Goal: Communication & Community: Answer question/provide support

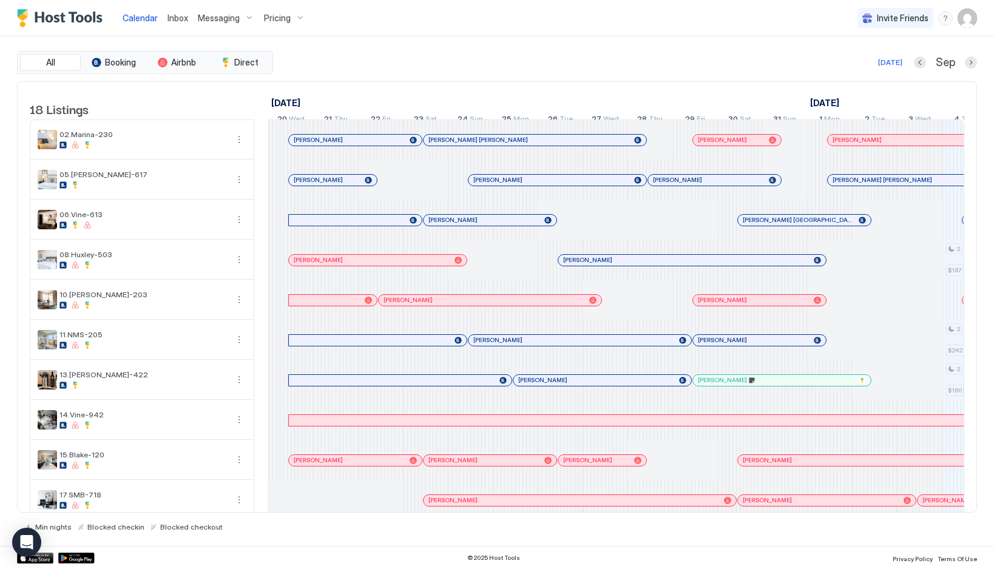
scroll to position [0, 937]
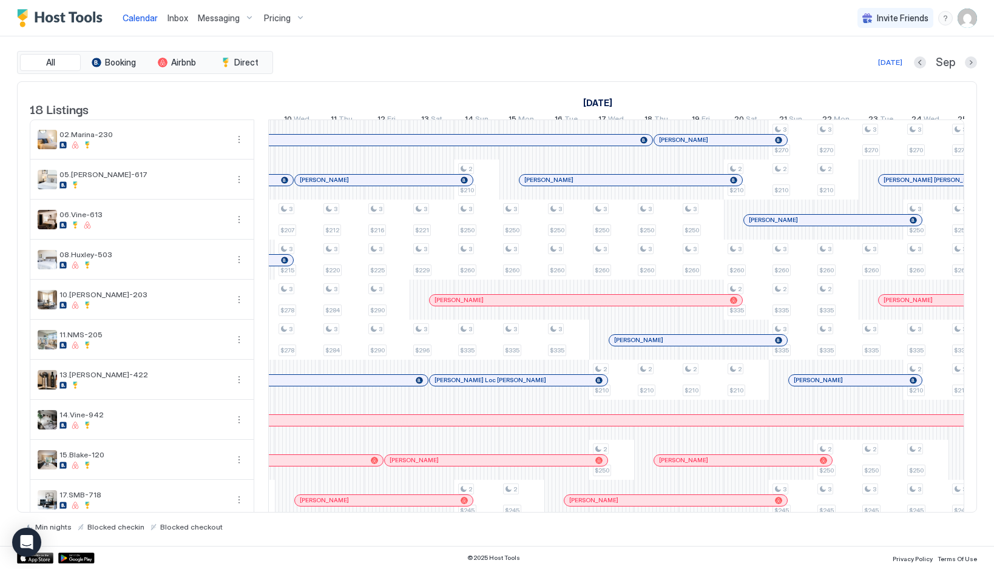
click at [171, 22] on span "Inbox" at bounding box center [178, 18] width 21 height 10
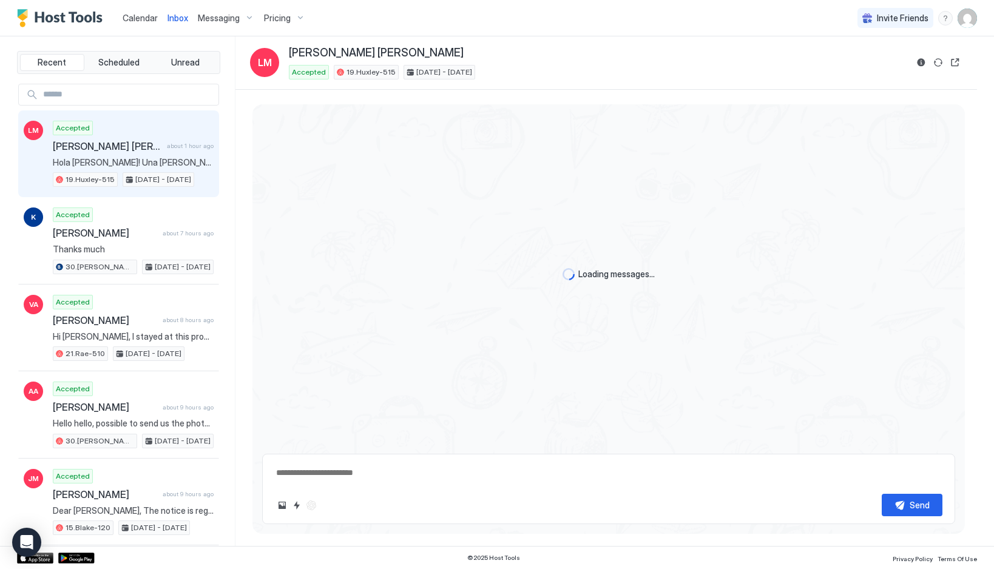
scroll to position [755, 0]
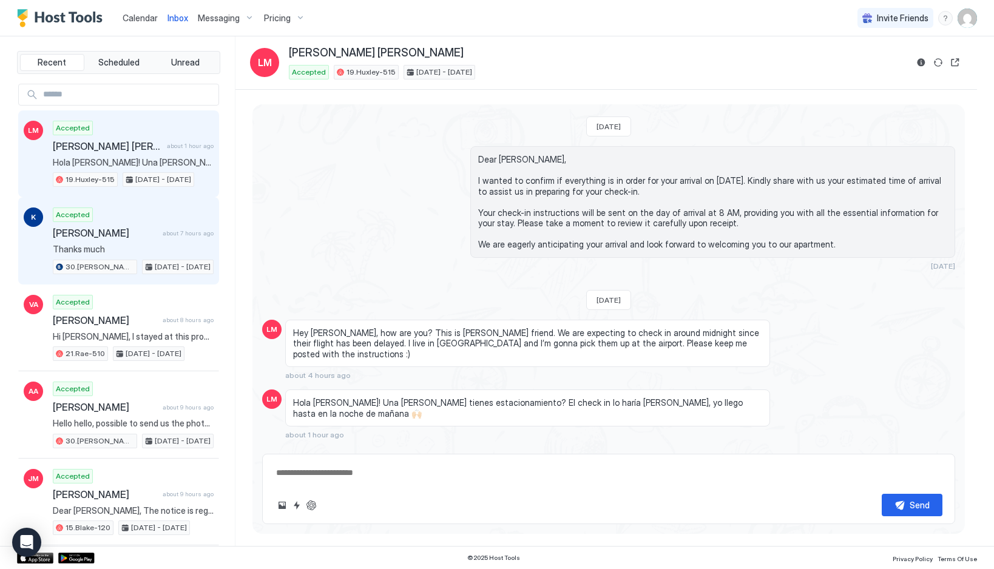
click at [114, 247] on span "Thanks much" at bounding box center [133, 249] width 161 height 11
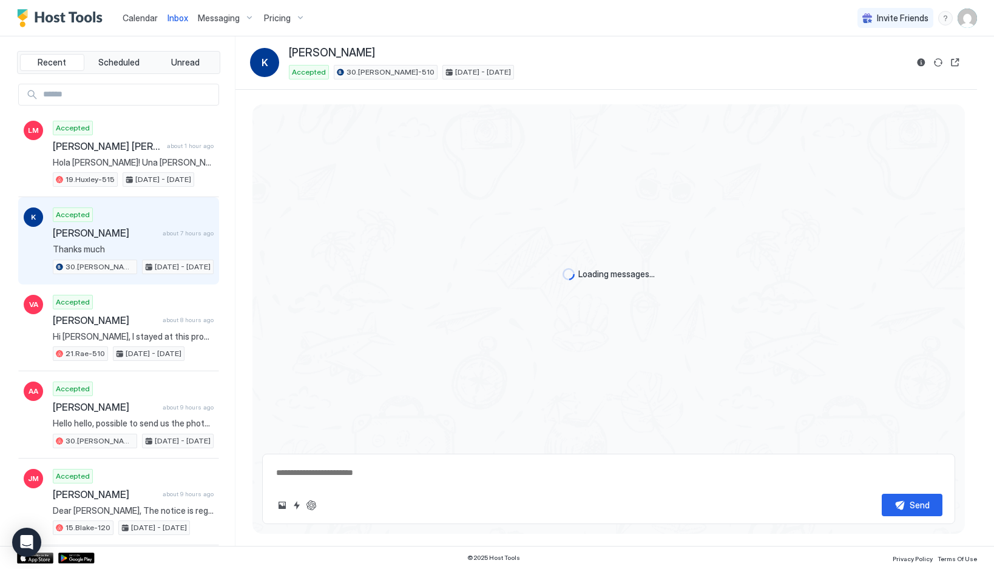
scroll to position [418, 0]
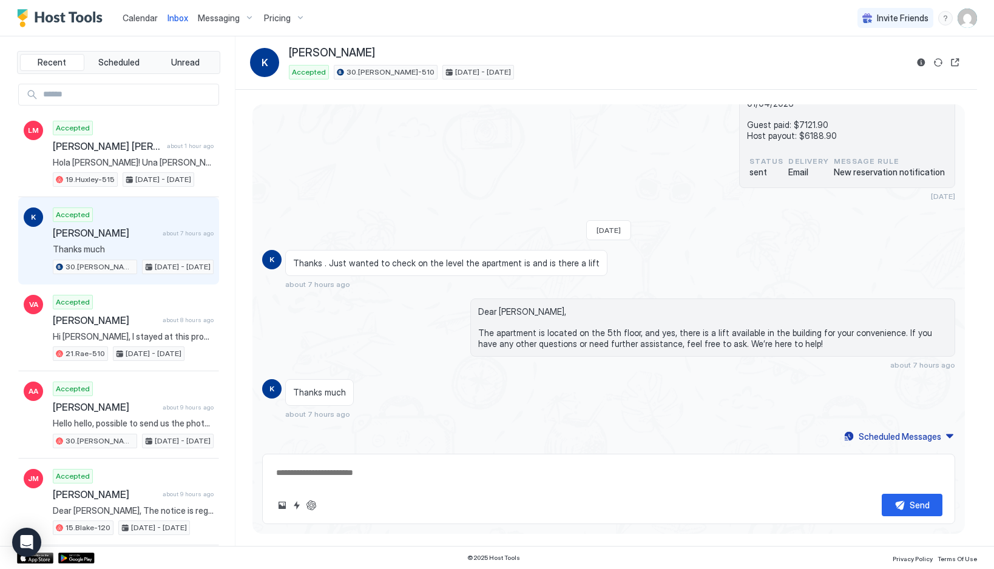
click at [508, 341] on span "Dear [PERSON_NAME], The apartment is located on the 5th floor, and yes, there i…" at bounding box center [712, 328] width 469 height 42
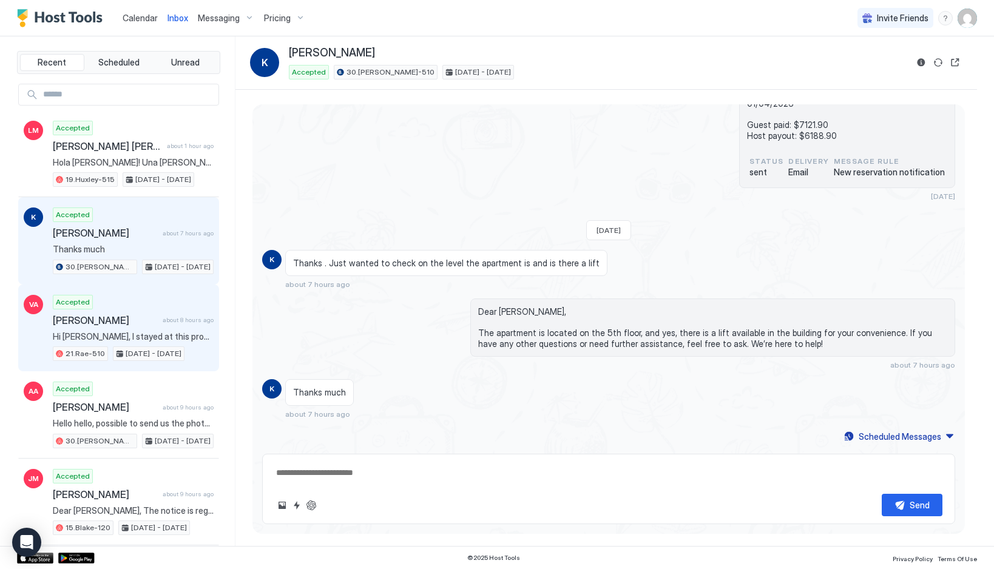
click at [169, 324] on span "about 8 hours ago" at bounding box center [188, 320] width 51 height 8
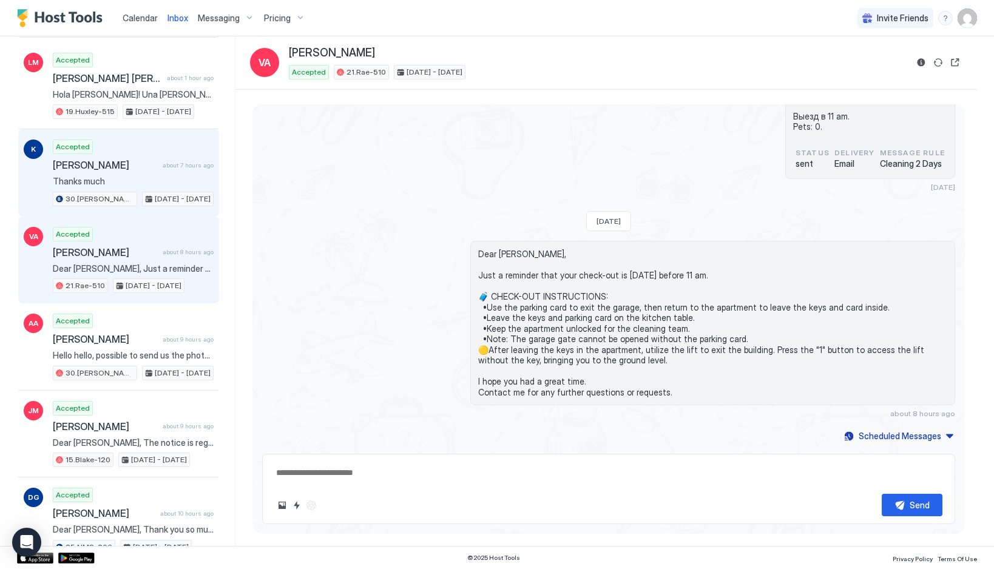
scroll to position [74, 0]
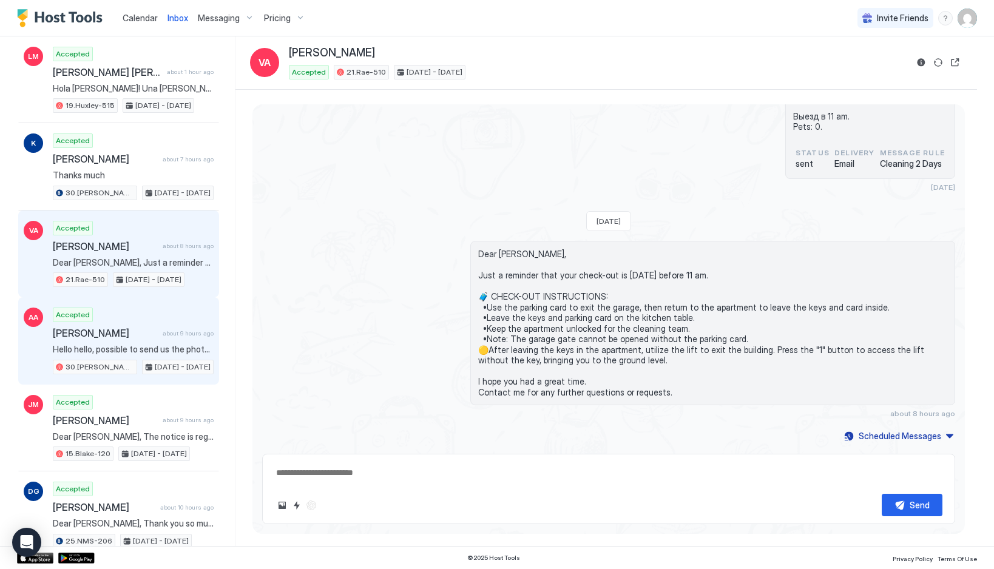
click at [179, 341] on div "Accepted [PERSON_NAME] about 9 hours ago Hello hello, possible to send us the p…" at bounding box center [133, 341] width 161 height 67
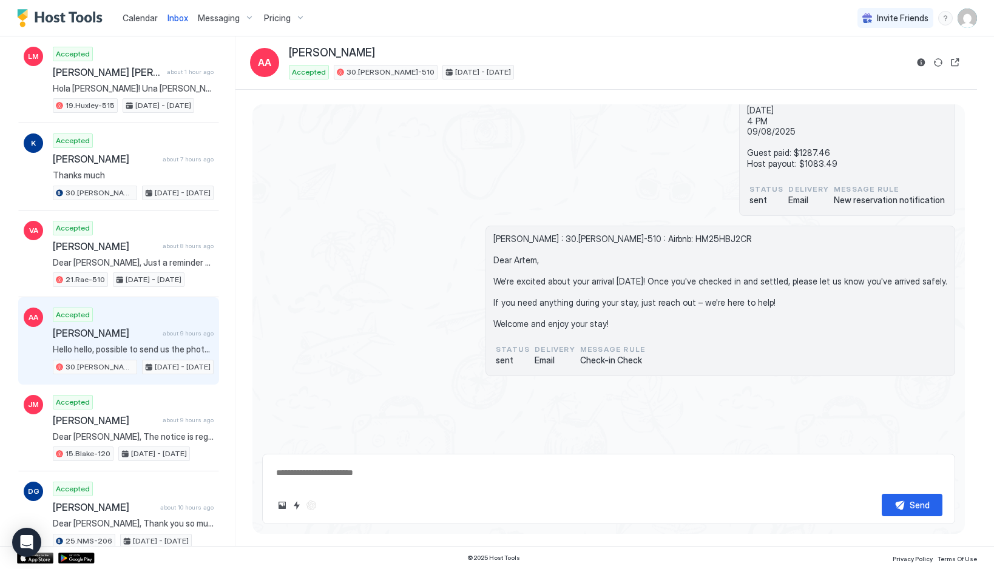
scroll to position [3003, 0]
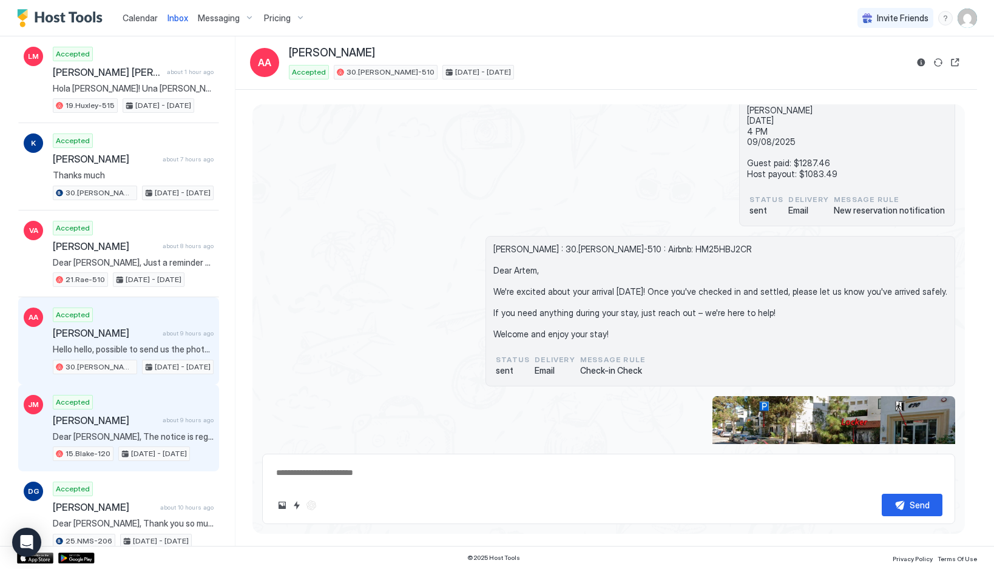
click at [135, 410] on div "Accepted [PERSON_NAME] about 9 hours ago Dear [PERSON_NAME], The notice is rega…" at bounding box center [133, 428] width 161 height 67
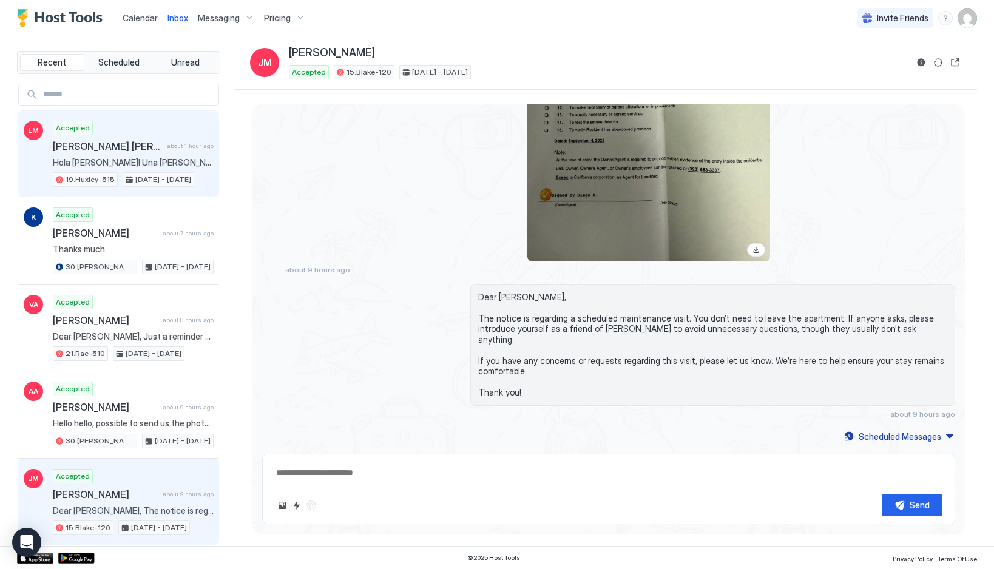
click at [132, 160] on span "Hola [PERSON_NAME]! Una [PERSON_NAME] tienes estacionamiento? El check in lo ha…" at bounding box center [133, 162] width 161 height 11
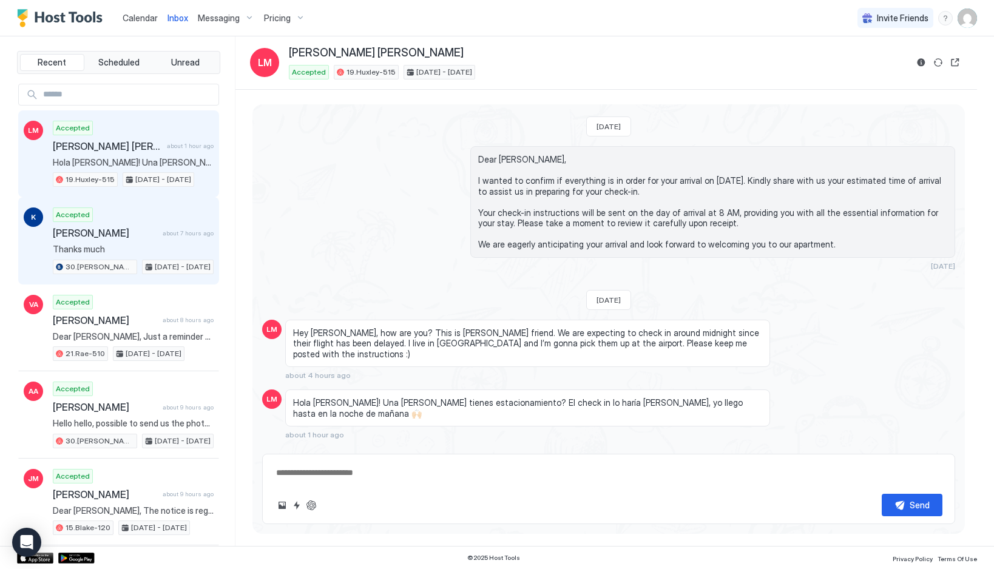
click at [113, 231] on span "[PERSON_NAME]" at bounding box center [105, 233] width 105 height 12
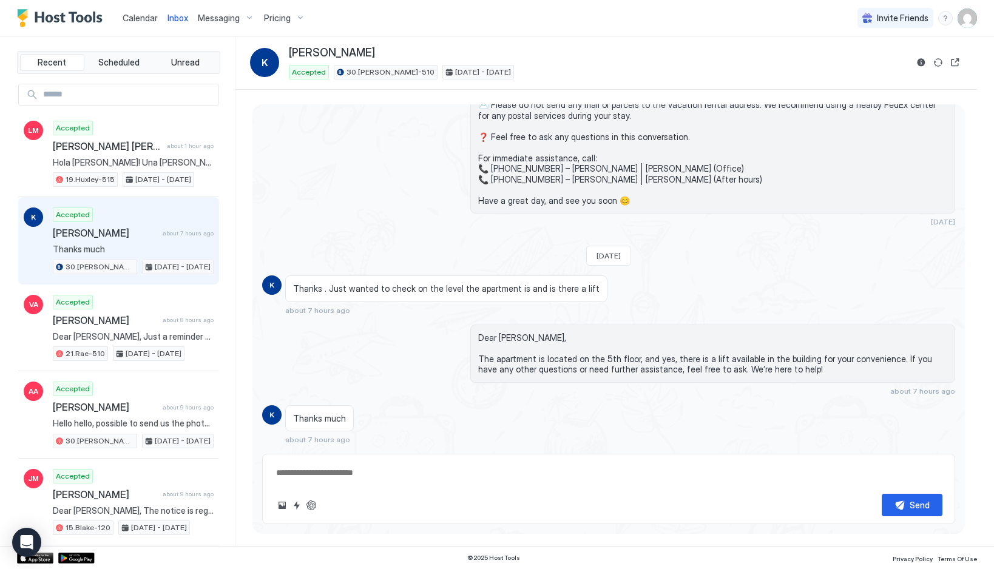
scroll to position [418, 0]
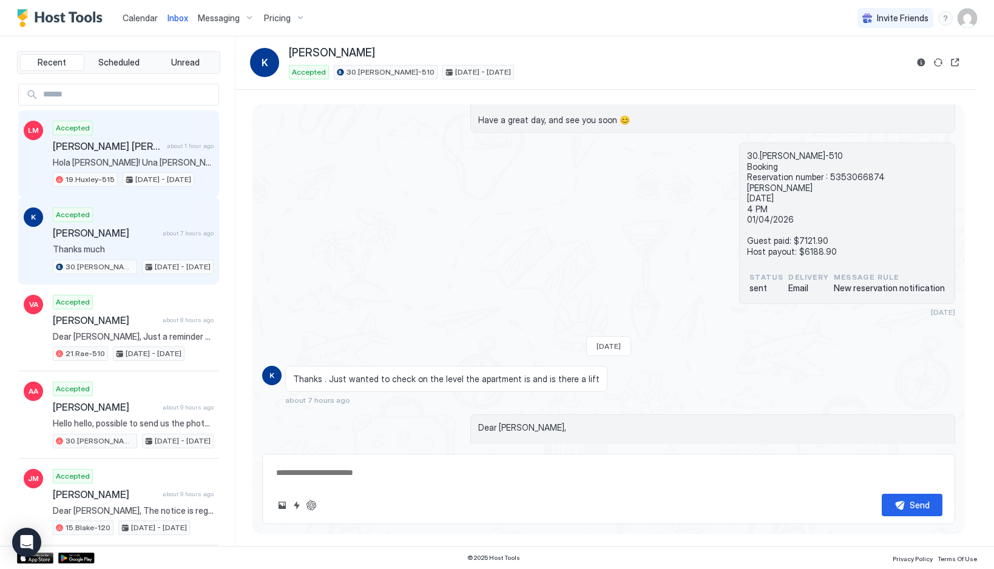
click at [164, 169] on div "Accepted [PERSON_NAME] [PERSON_NAME] about 1 hour ago Hola [PERSON_NAME]! Una […" at bounding box center [133, 154] width 161 height 67
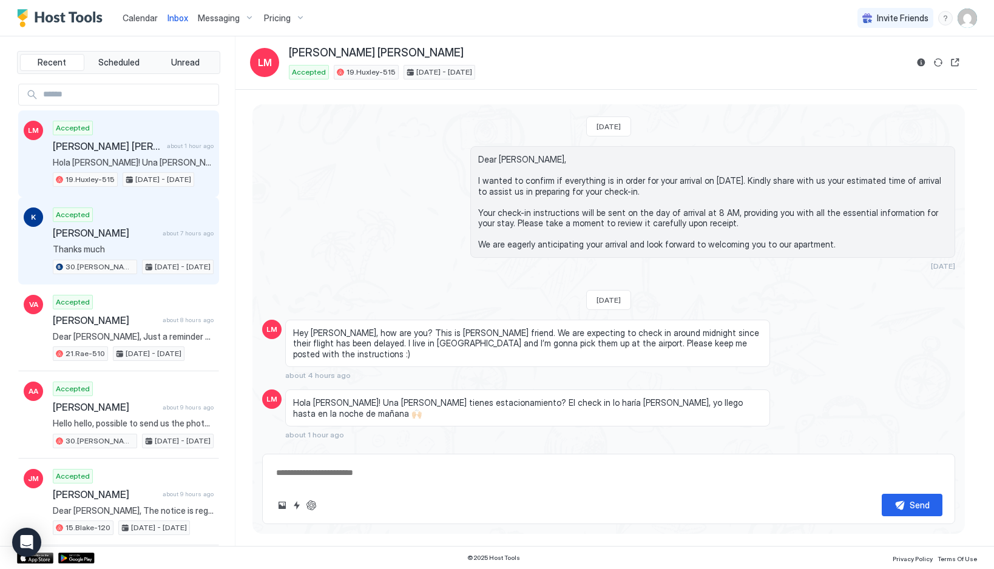
click at [111, 229] on span "[PERSON_NAME]" at bounding box center [105, 233] width 105 height 12
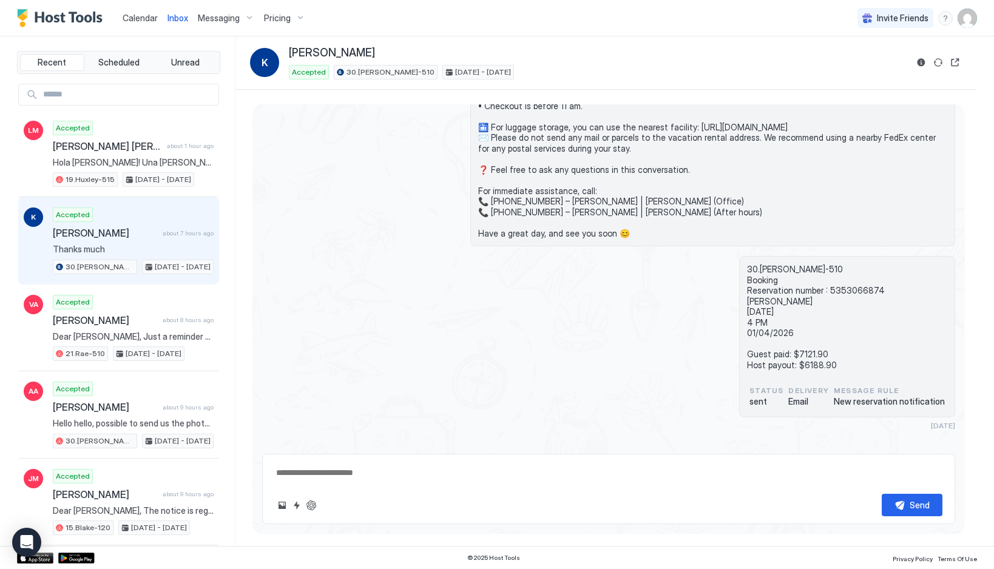
scroll to position [161, 0]
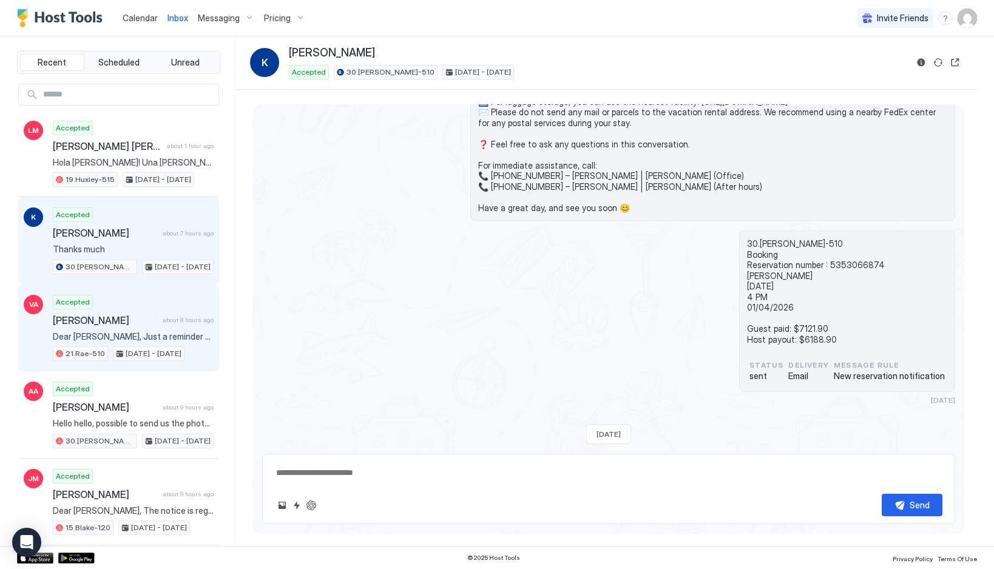
click at [131, 331] on span "Dear [PERSON_NAME], Just a reminder that your check-out is [DATE] before 11 am.…" at bounding box center [133, 336] width 161 height 11
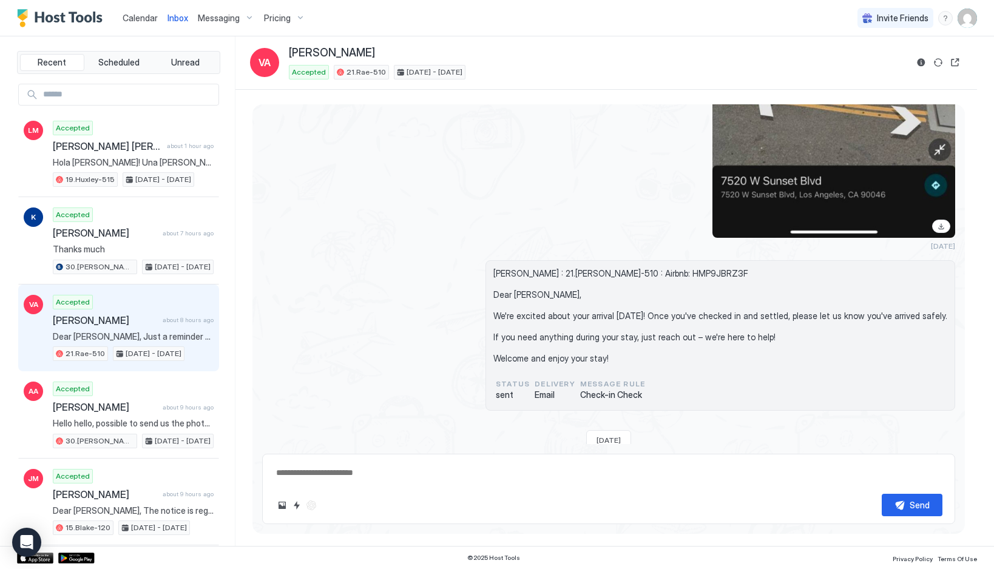
scroll to position [3793, 0]
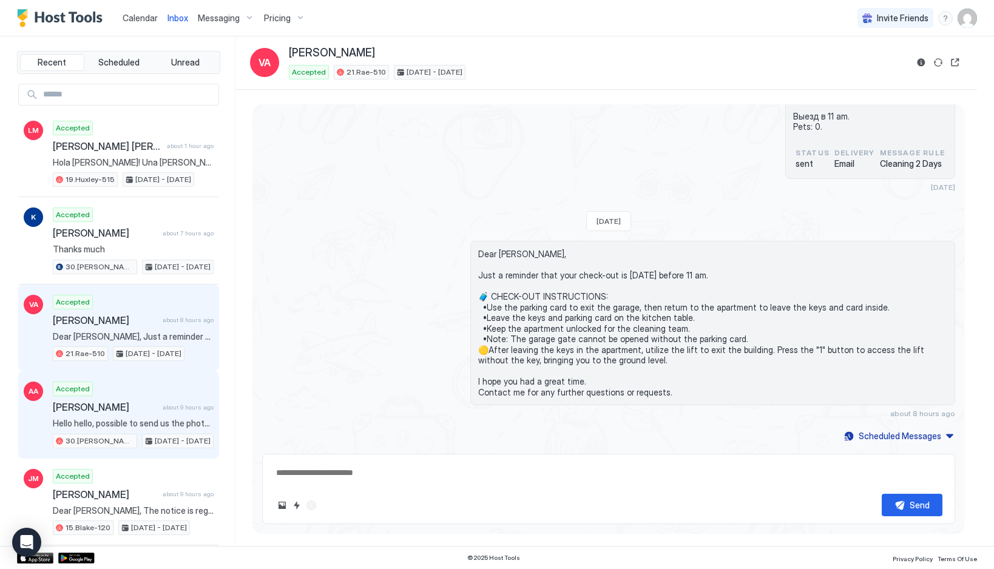
click at [108, 418] on div "Accepted [PERSON_NAME] about 9 hours ago Hello hello, possible to send us the p…" at bounding box center [133, 415] width 161 height 67
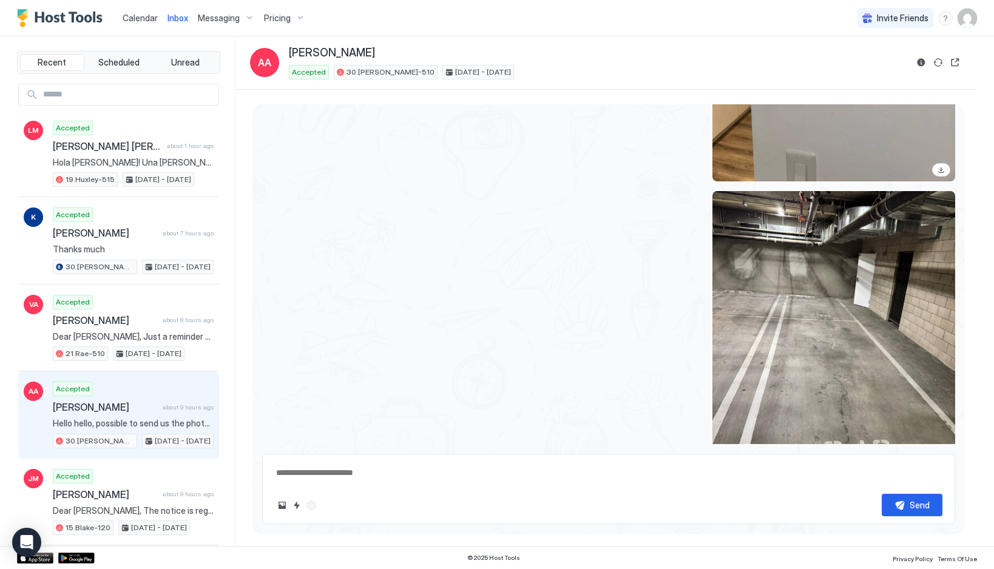
scroll to position [4343, 0]
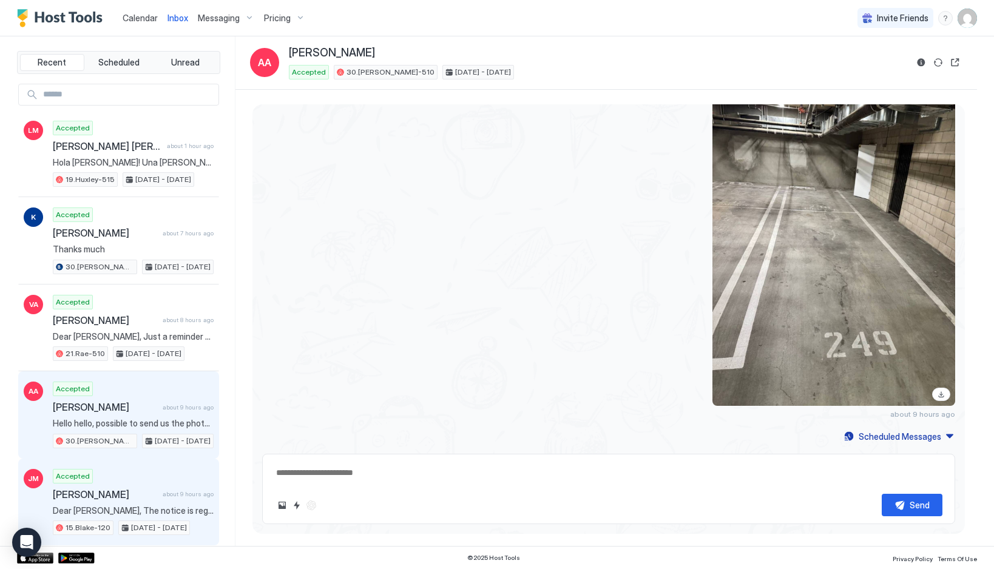
click at [181, 474] on div "Accepted [PERSON_NAME] about 9 hours ago Dear [PERSON_NAME], The notice is rega…" at bounding box center [133, 502] width 161 height 67
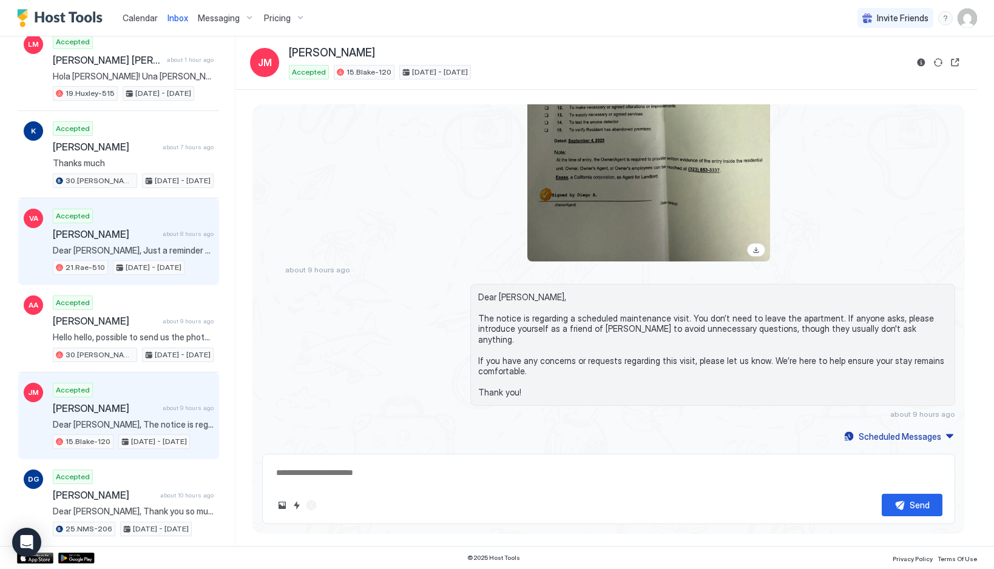
scroll to position [101, 0]
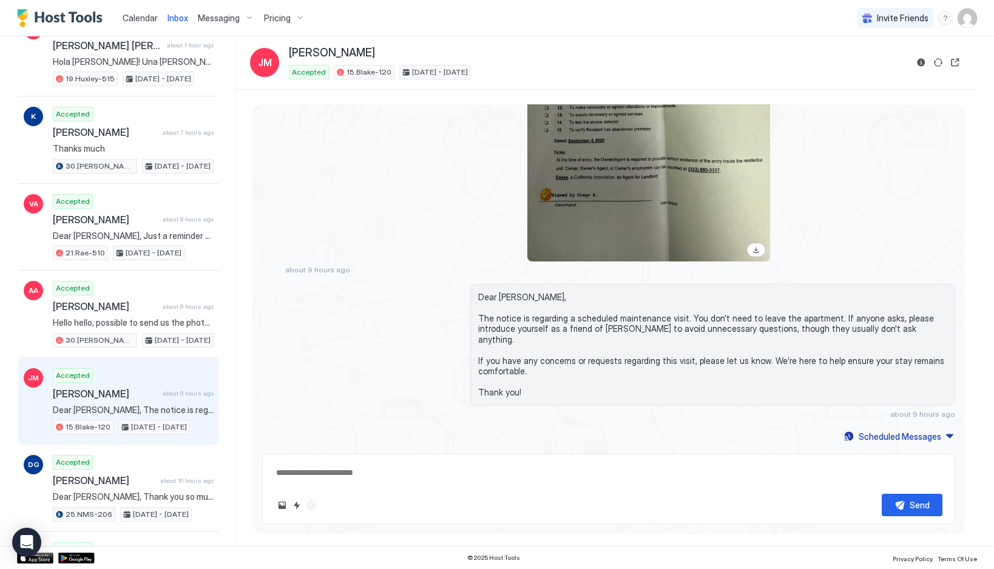
click at [552, 327] on span "Dear [PERSON_NAME], The notice is regarding a scheduled maintenance visit. You …" at bounding box center [712, 345] width 469 height 106
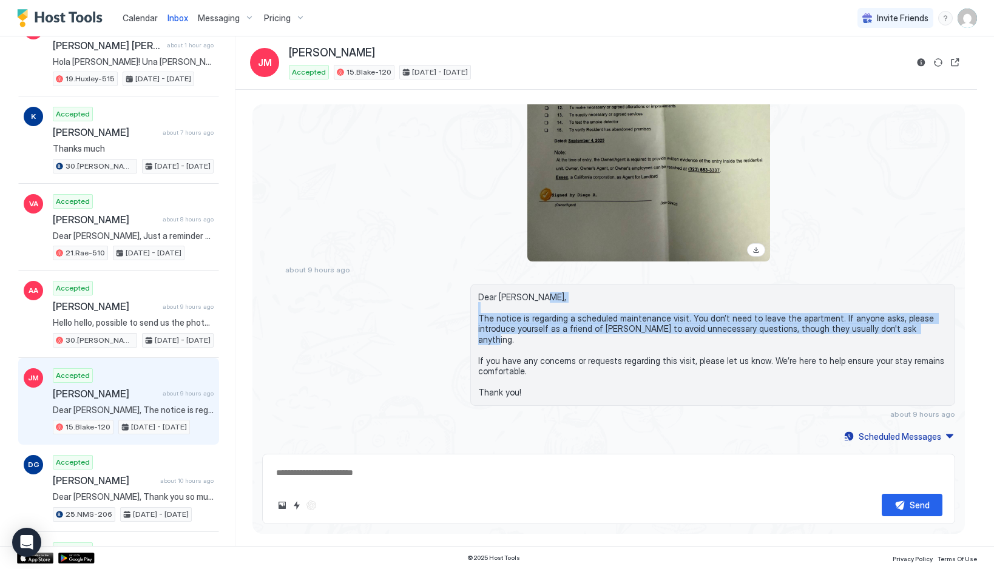
scroll to position [3726, 0]
click at [539, 331] on span "Dear [PERSON_NAME], The notice is regarding a scheduled maintenance visit. You …" at bounding box center [712, 345] width 469 height 106
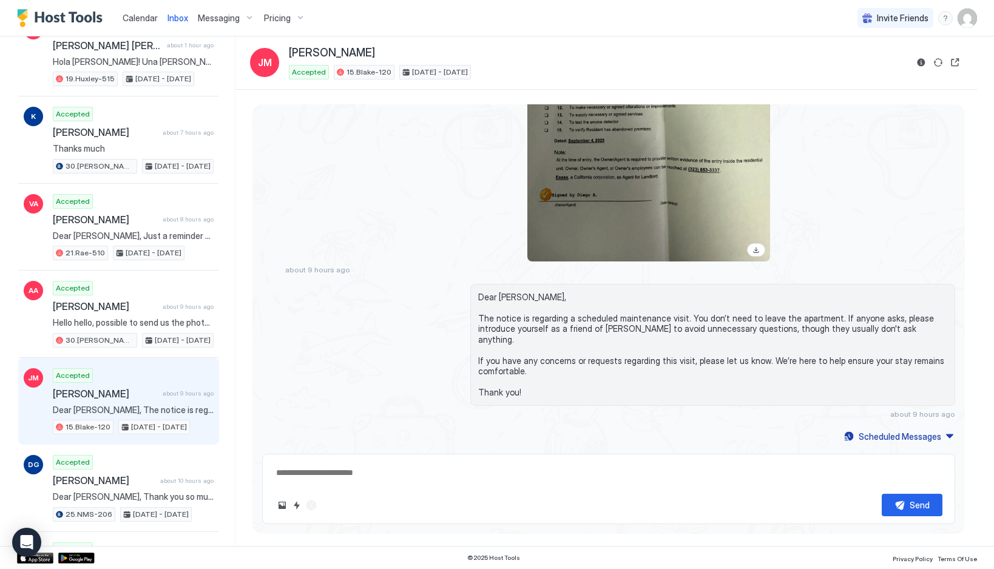
click at [539, 331] on span "Dear [PERSON_NAME], The notice is regarding a scheduled maintenance visit. You …" at bounding box center [712, 345] width 469 height 106
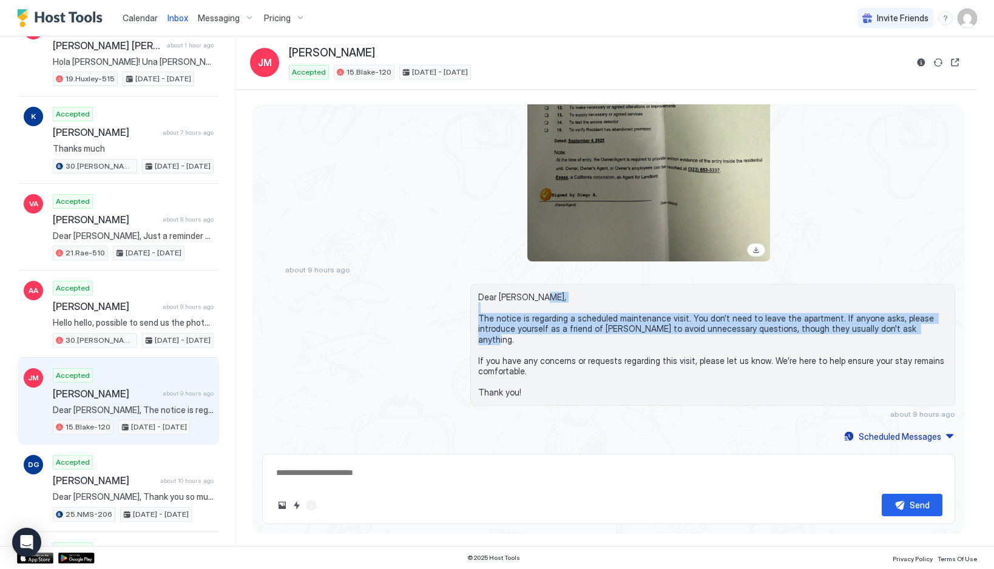
click at [550, 359] on span "Dear [PERSON_NAME], The notice is regarding a scheduled maintenance visit. You …" at bounding box center [712, 345] width 469 height 106
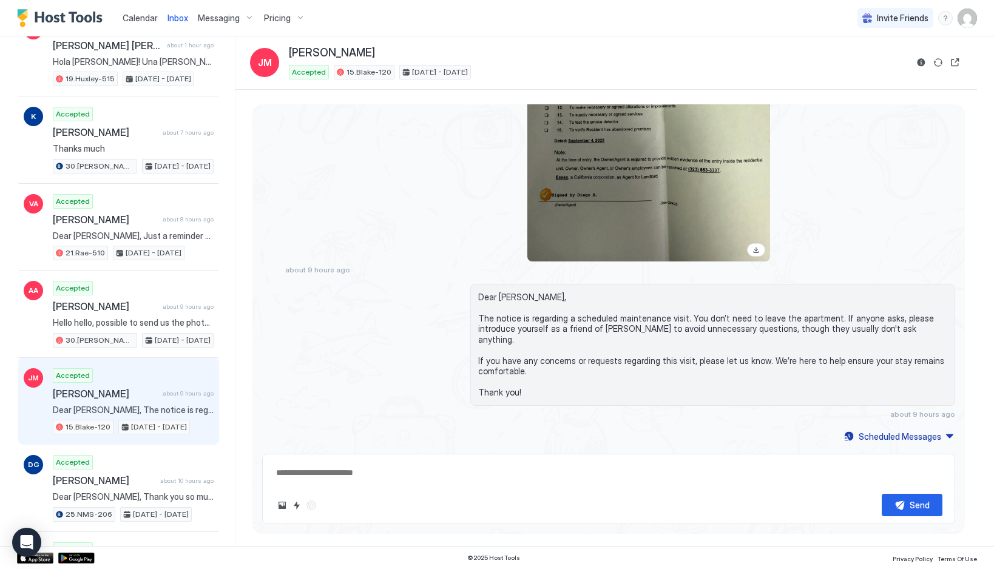
click at [550, 359] on span "Dear [PERSON_NAME], The notice is regarding a scheduled maintenance visit. You …" at bounding box center [712, 345] width 469 height 106
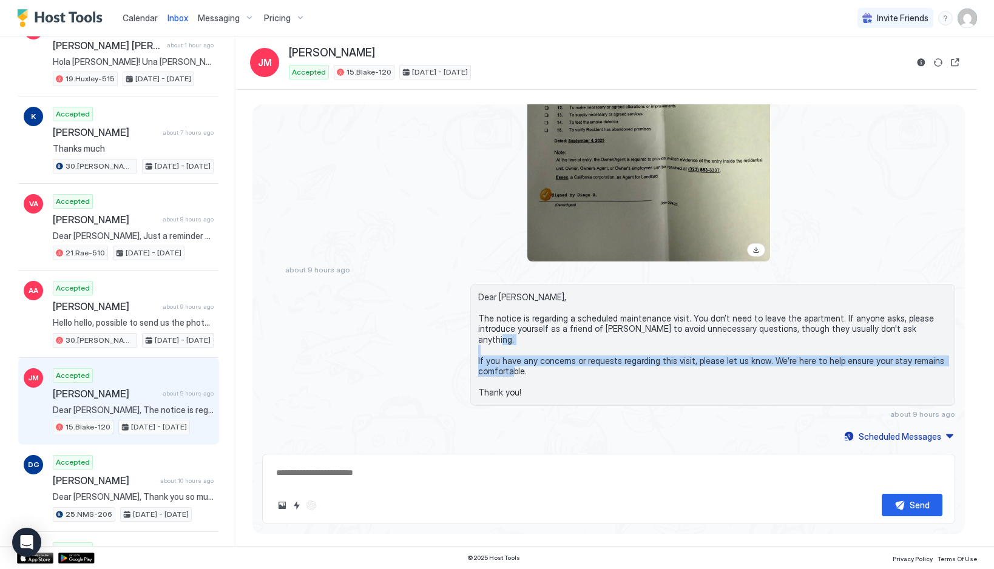
click at [549, 324] on span "Dear [PERSON_NAME], The notice is regarding a scheduled maintenance visit. You …" at bounding box center [712, 345] width 469 height 106
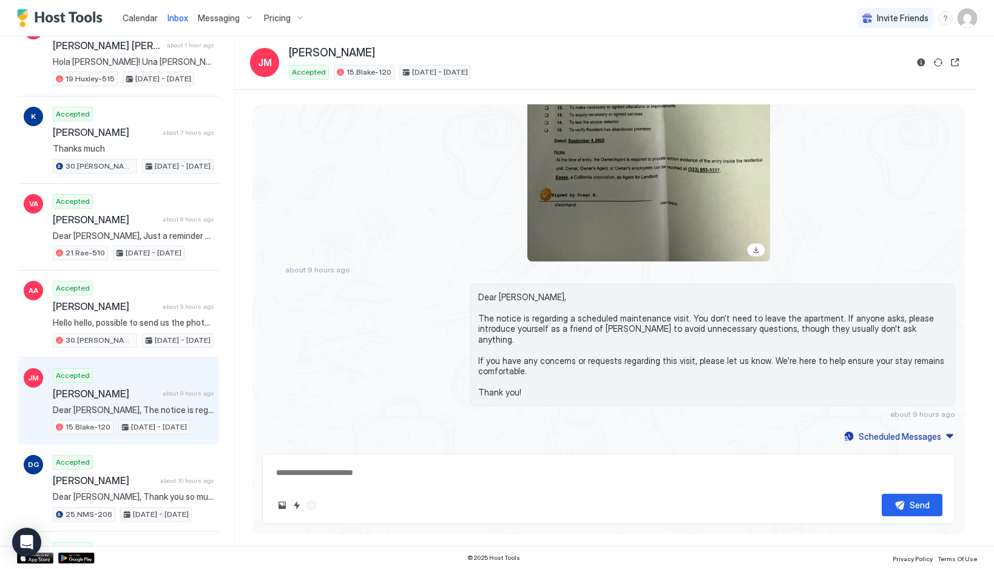
click at [549, 324] on span "Dear [PERSON_NAME], The notice is regarding a scheduled maintenance visit. You …" at bounding box center [712, 345] width 469 height 106
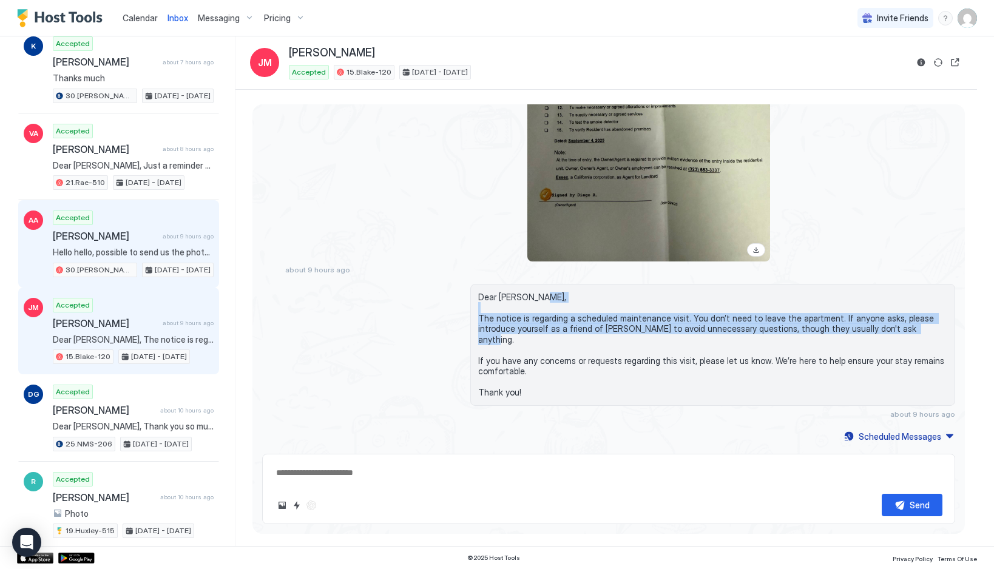
scroll to position [178, 0]
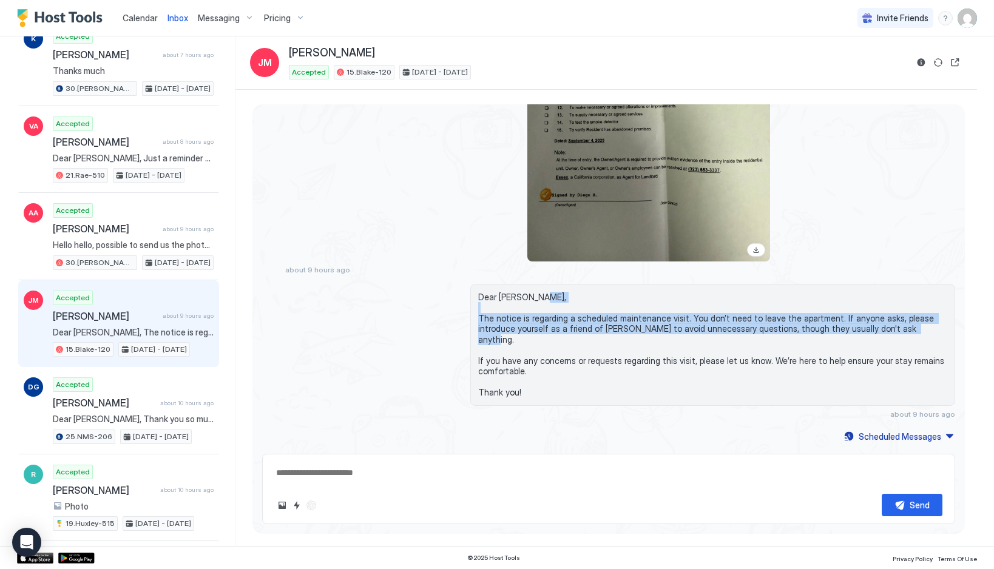
click at [568, 213] on div "View image" at bounding box center [649, 100] width 243 height 324
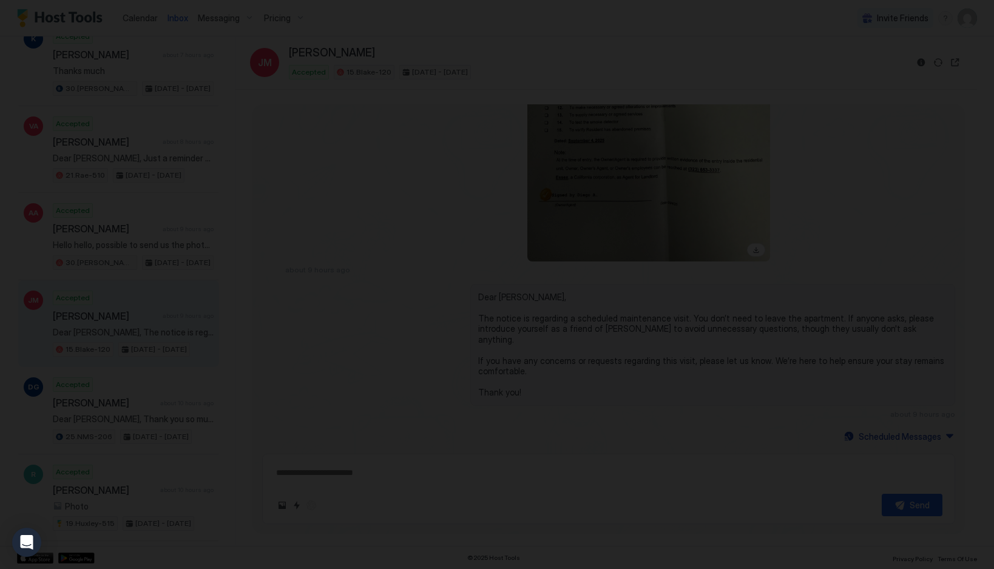
click at [797, 151] on div at bounding box center [497, 284] width 994 height 569
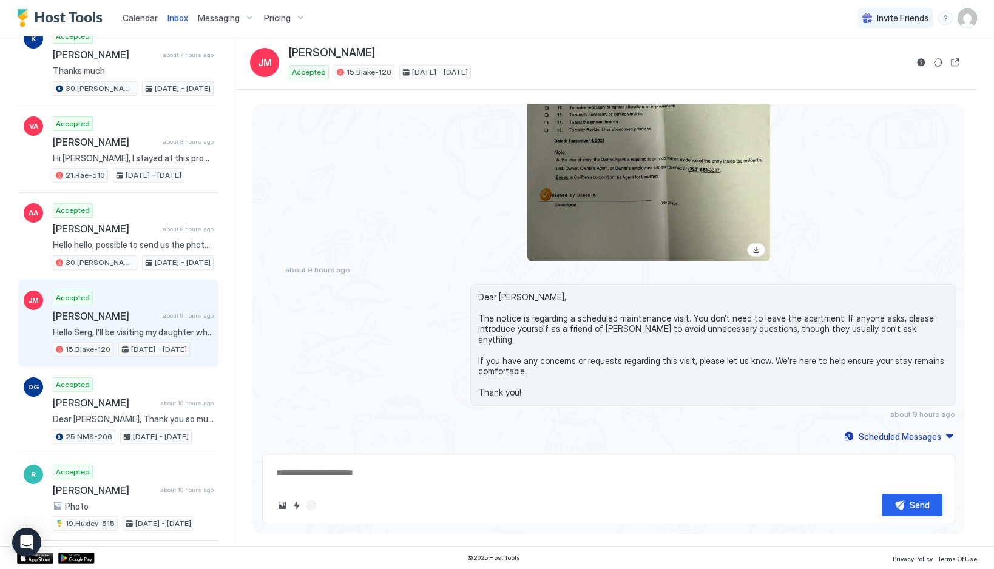
scroll to position [0, 0]
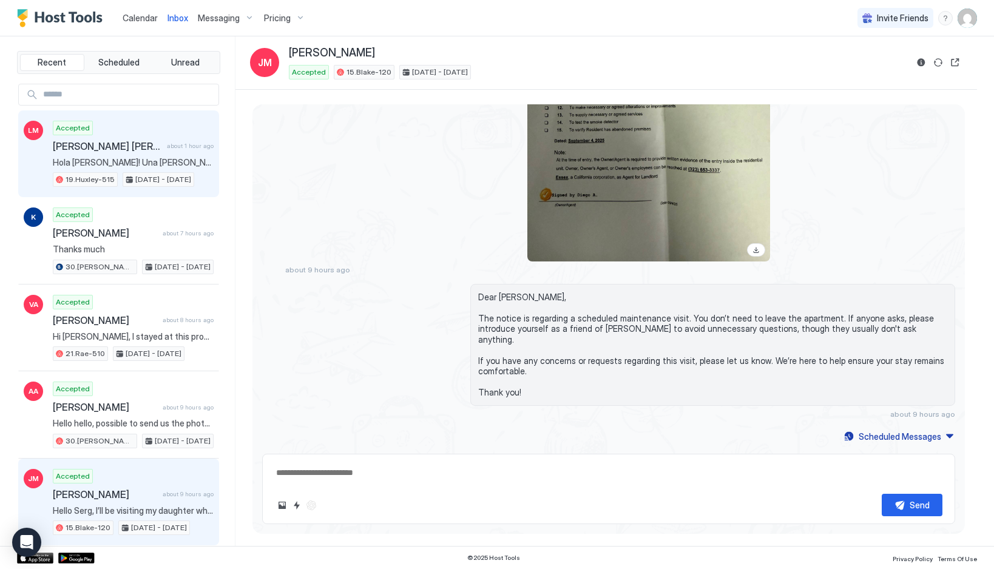
click at [116, 149] on span "[PERSON_NAME] [PERSON_NAME]" at bounding box center [107, 146] width 109 height 12
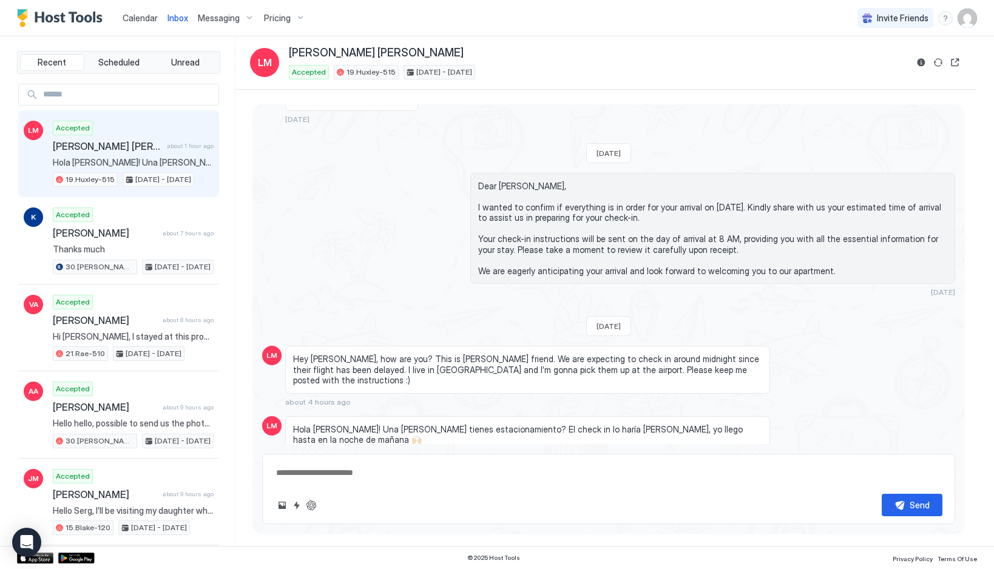
scroll to position [755, 0]
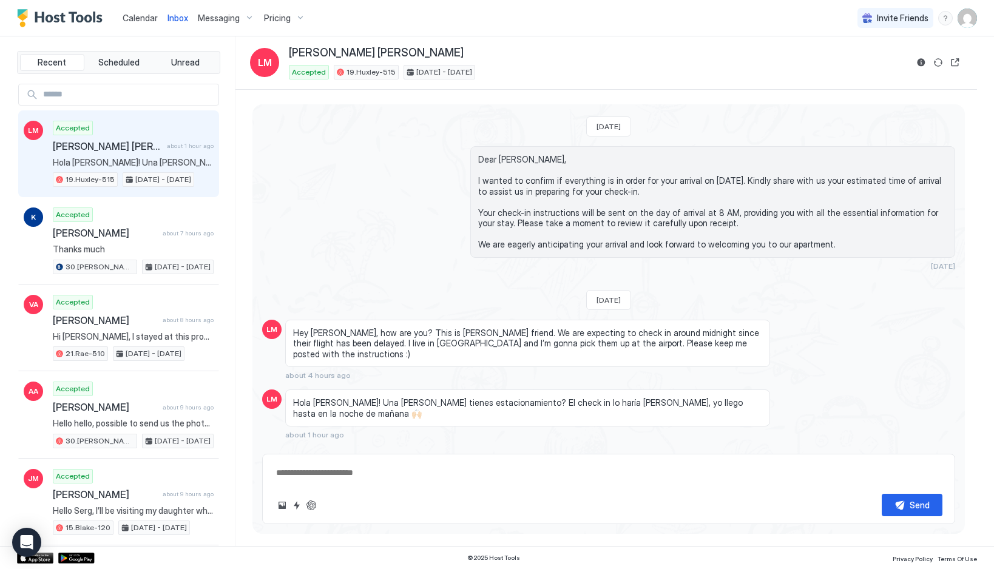
click at [297, 330] on span "Hey [PERSON_NAME], how are you? This is [PERSON_NAME] friend. We are expecting …" at bounding box center [527, 344] width 469 height 32
click at [342, 331] on span "Hey [PERSON_NAME], how are you? This is [PERSON_NAME] friend. We are expecting …" at bounding box center [527, 344] width 469 height 32
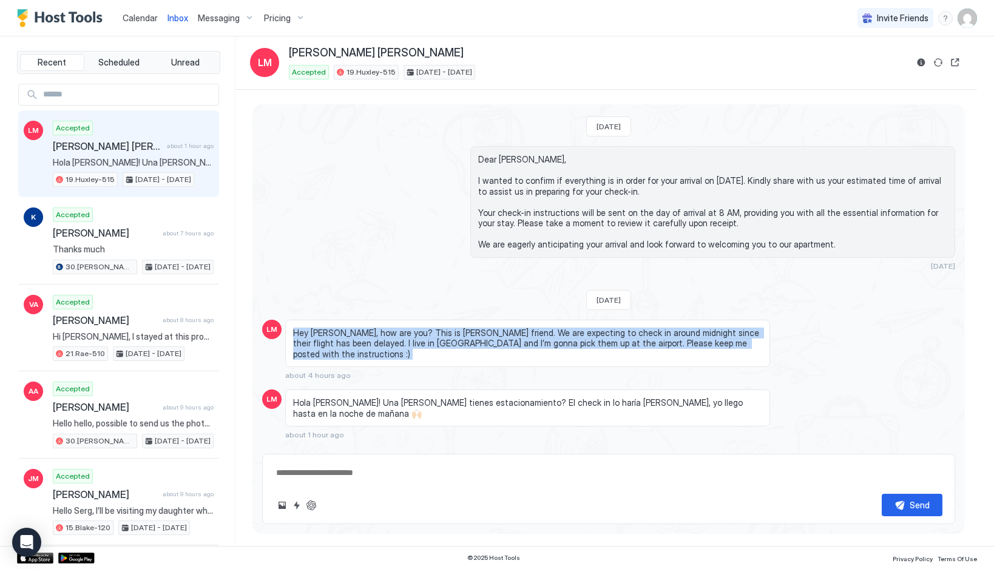
click at [342, 331] on span "Hey [PERSON_NAME], how are you? This is [PERSON_NAME] friend. We are expecting …" at bounding box center [527, 344] width 469 height 32
copy span "Hey [PERSON_NAME], how are you? This is [PERSON_NAME] friend. We are expecting …"
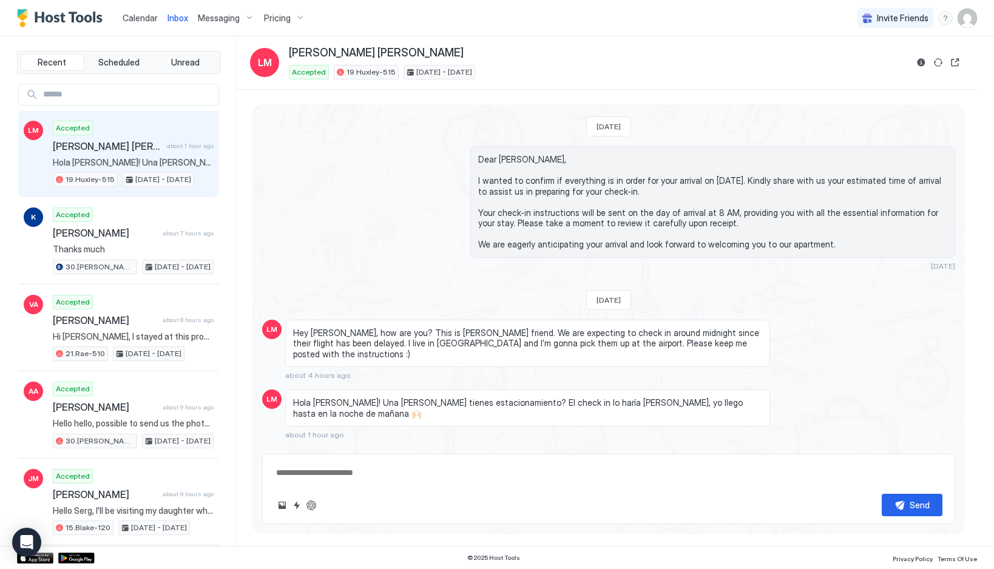
click at [356, 398] on span "Hola [PERSON_NAME]! Una [PERSON_NAME] tienes estacionamiento? El check in lo ha…" at bounding box center [527, 408] width 469 height 21
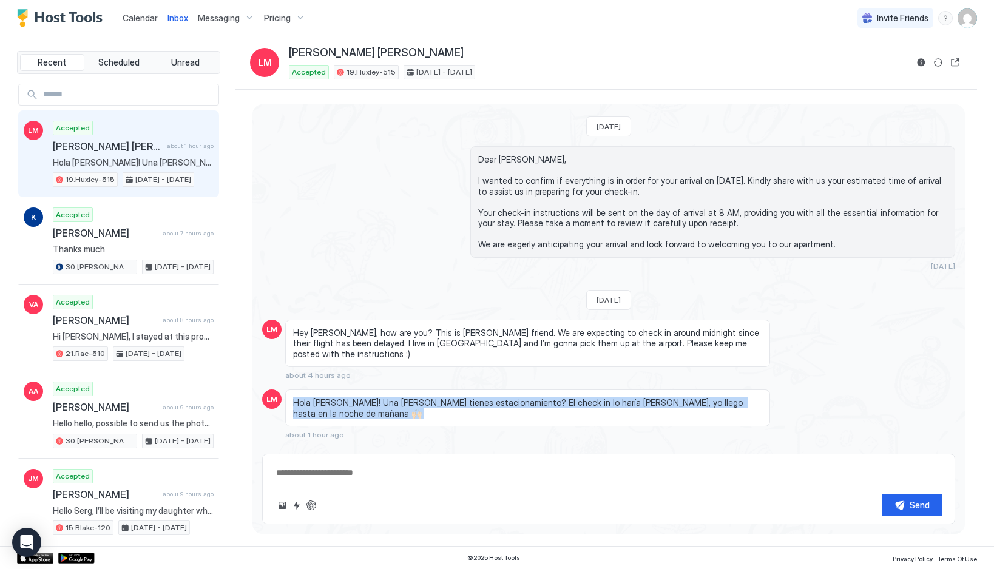
click at [356, 398] on span "Hola [PERSON_NAME]! Una [PERSON_NAME] tienes estacionamiento? El check in lo ha…" at bounding box center [527, 408] width 469 height 21
copy span "Hola [PERSON_NAME]! Una [PERSON_NAME] tienes estacionamiento? El check in lo ha…"
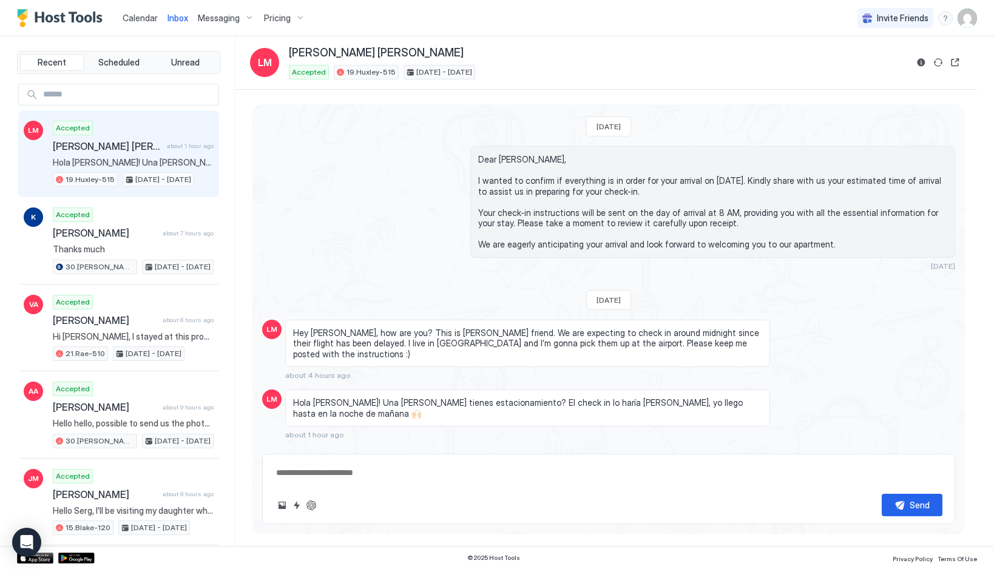
click at [381, 335] on span "Hey [PERSON_NAME], how are you? This is [PERSON_NAME] friend. We are expecting …" at bounding box center [527, 344] width 469 height 32
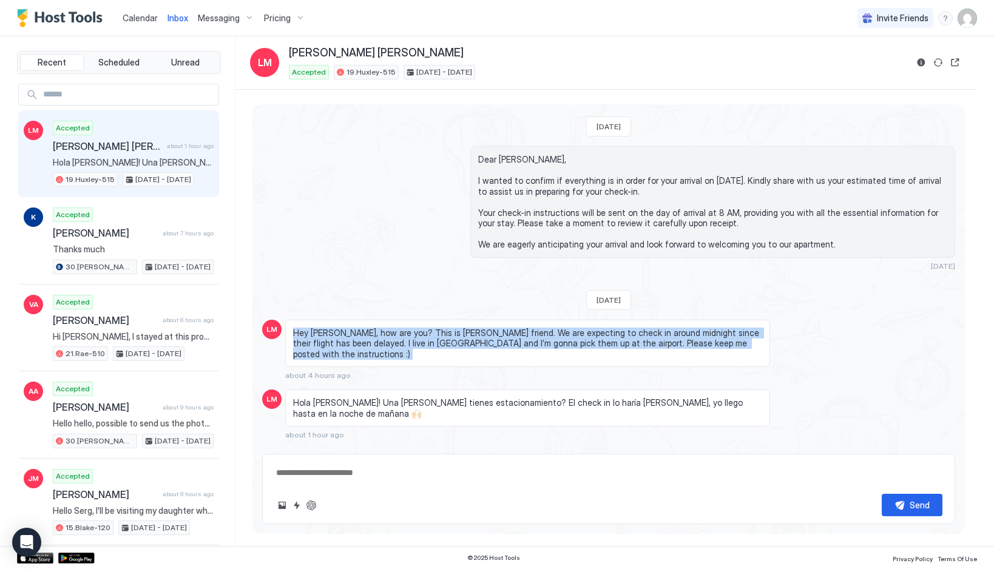
click at [381, 335] on span "Hey [PERSON_NAME], how are you? This is [PERSON_NAME] friend. We are expecting …" at bounding box center [527, 344] width 469 height 32
copy span "Hey [PERSON_NAME], how are you? This is [PERSON_NAME] friend. We are expecting …"
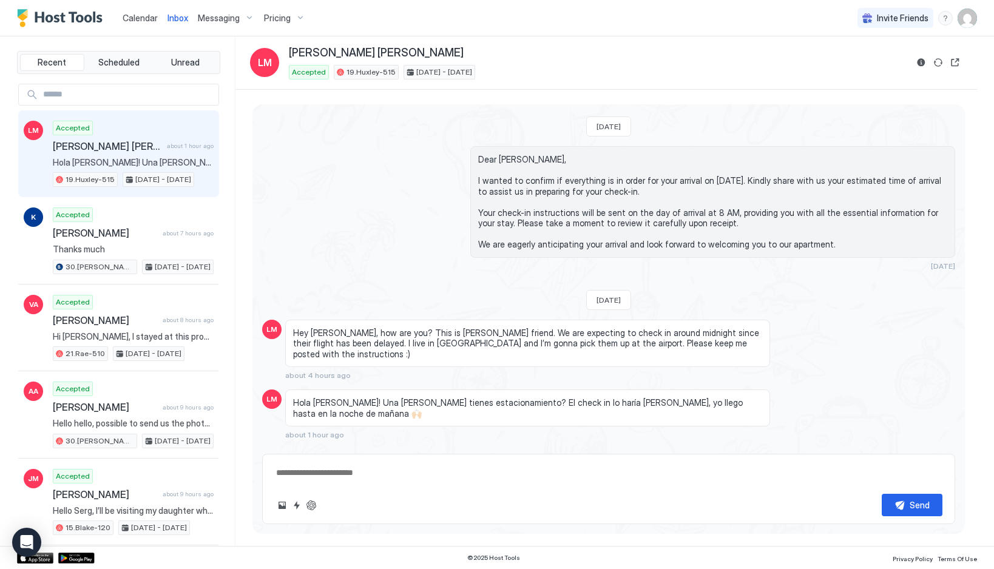
click at [336, 398] on span "Hola [PERSON_NAME]! Una [PERSON_NAME] tienes estacionamiento? El check in lo ha…" at bounding box center [527, 408] width 469 height 21
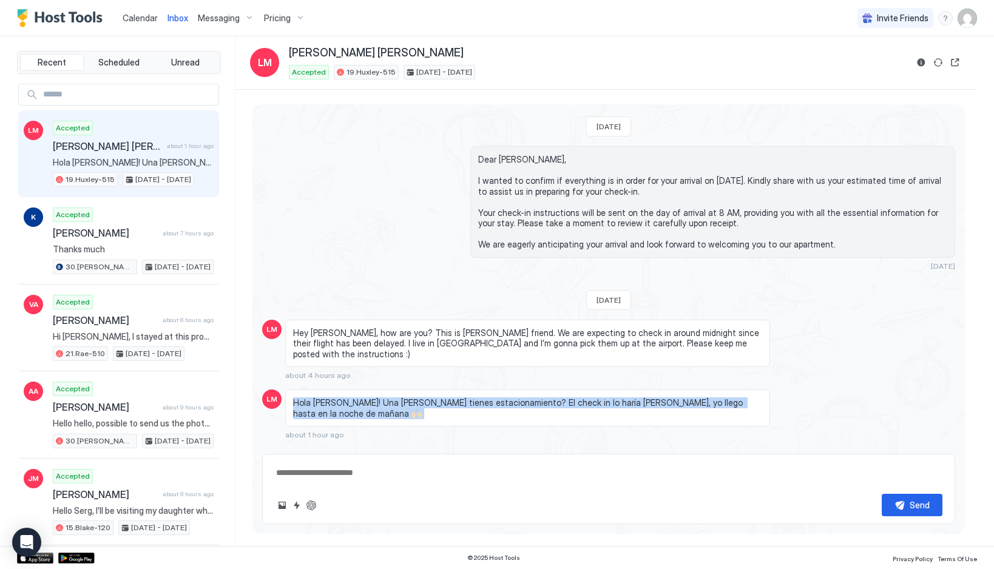
click at [336, 398] on span "Hola [PERSON_NAME]! Una [PERSON_NAME] tienes estacionamiento? El check in lo ha…" at bounding box center [527, 408] width 469 height 21
copy span "Hola [PERSON_NAME]! Una [PERSON_NAME] tienes estacionamiento? El check in lo ha…"
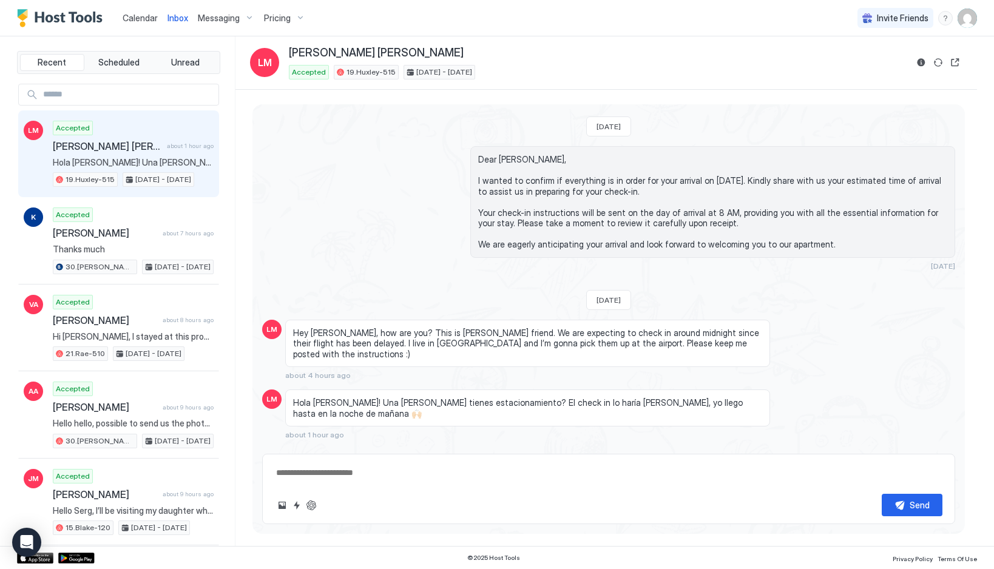
click at [339, 474] on textarea at bounding box center [609, 473] width 668 height 22
paste textarea "**********"
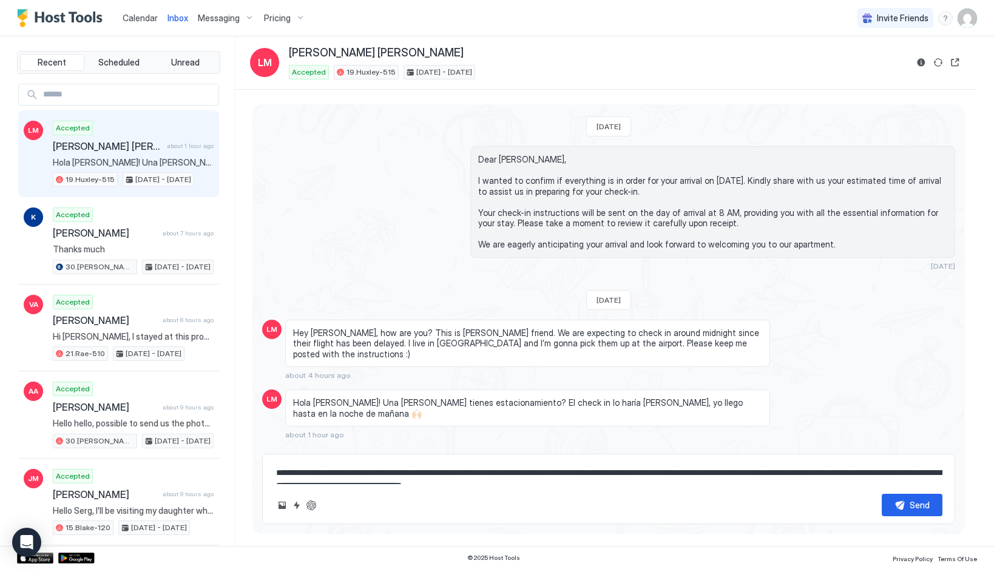
scroll to position [767, 0]
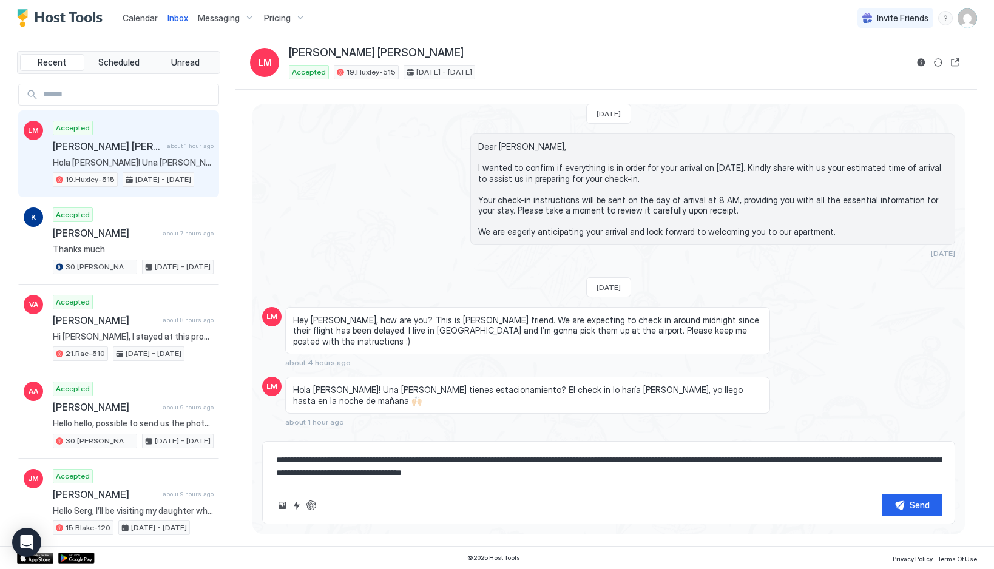
drag, startPoint x: 313, startPoint y: 460, endPoint x: 294, endPoint y: 458, distance: 18.3
click at [294, 458] on textarea "**********" at bounding box center [609, 466] width 668 height 35
drag, startPoint x: 381, startPoint y: 462, endPoint x: 290, endPoint y: 462, distance: 91.1
click at [290, 462] on textarea "**********" at bounding box center [609, 466] width 668 height 35
click at [441, 472] on textarea "**********" at bounding box center [609, 466] width 668 height 35
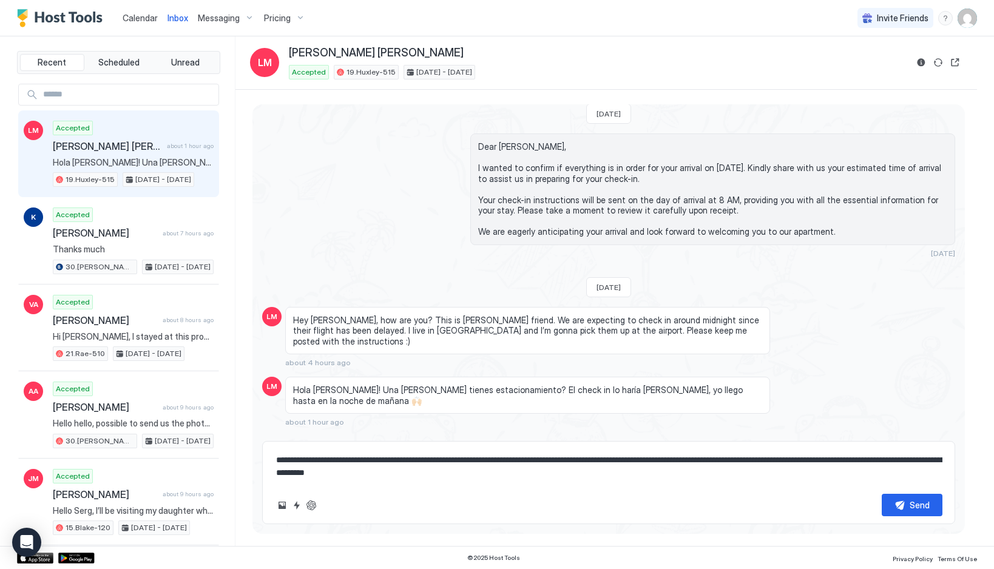
click at [441, 472] on textarea "**********" at bounding box center [609, 466] width 668 height 35
click at [446, 484] on div "**********" at bounding box center [608, 482] width 693 height 83
click at [438, 474] on textarea "**********" at bounding box center [609, 466] width 668 height 35
type textarea "**********"
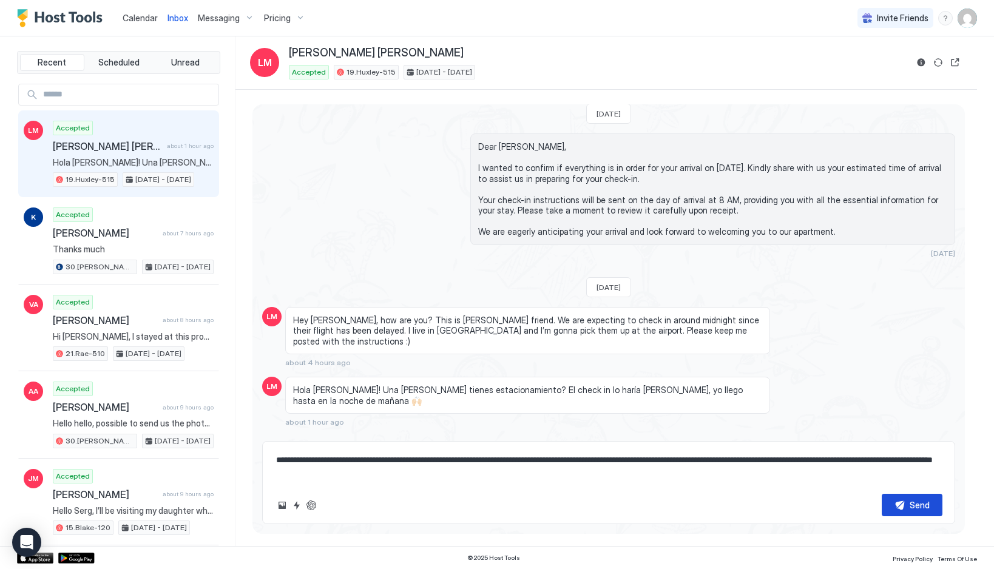
click at [912, 500] on div "Send" at bounding box center [920, 505] width 20 height 13
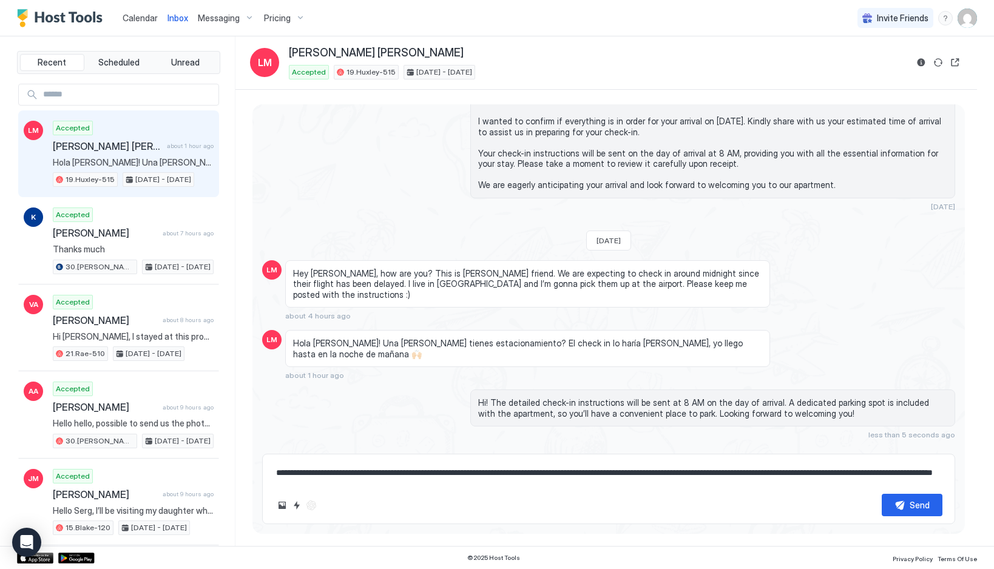
click at [137, 11] on div "Calendar" at bounding box center [140, 18] width 45 height 22
click at [128, 27] on div "Calendar" at bounding box center [140, 18] width 45 height 22
click at [139, 19] on span "Calendar" at bounding box center [140, 18] width 35 height 10
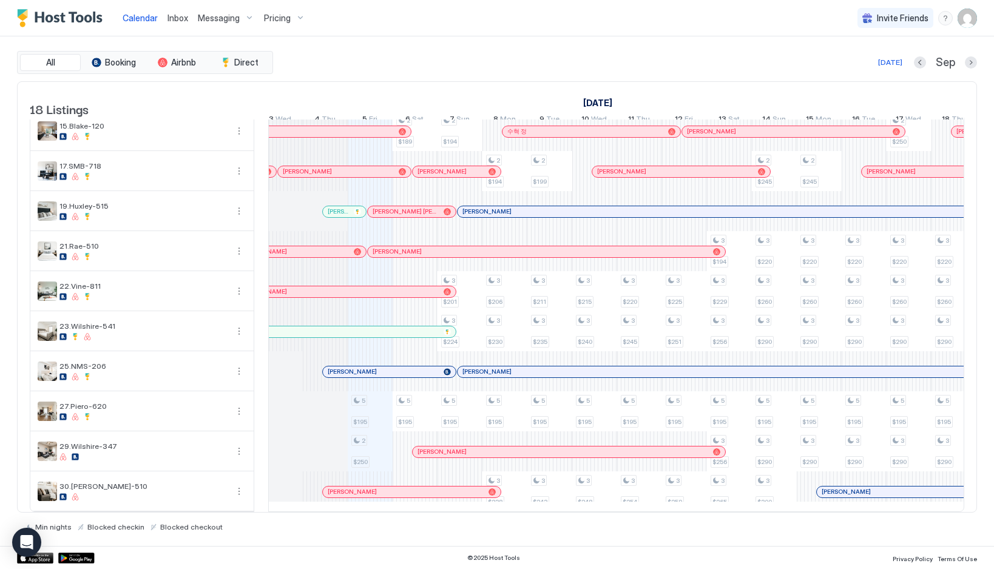
click at [173, 24] on link "Inbox" at bounding box center [178, 18] width 21 height 13
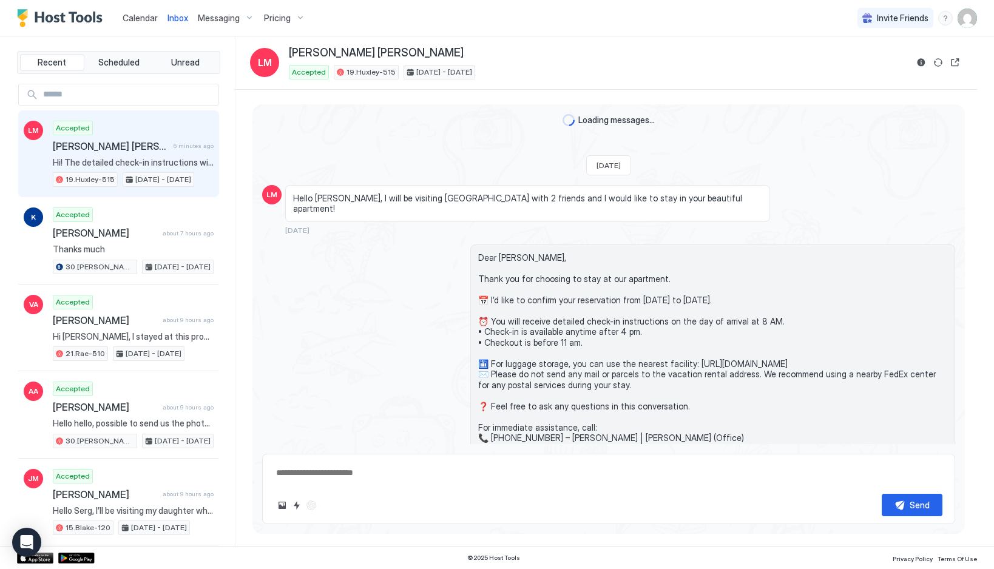
scroll to position [814, 0]
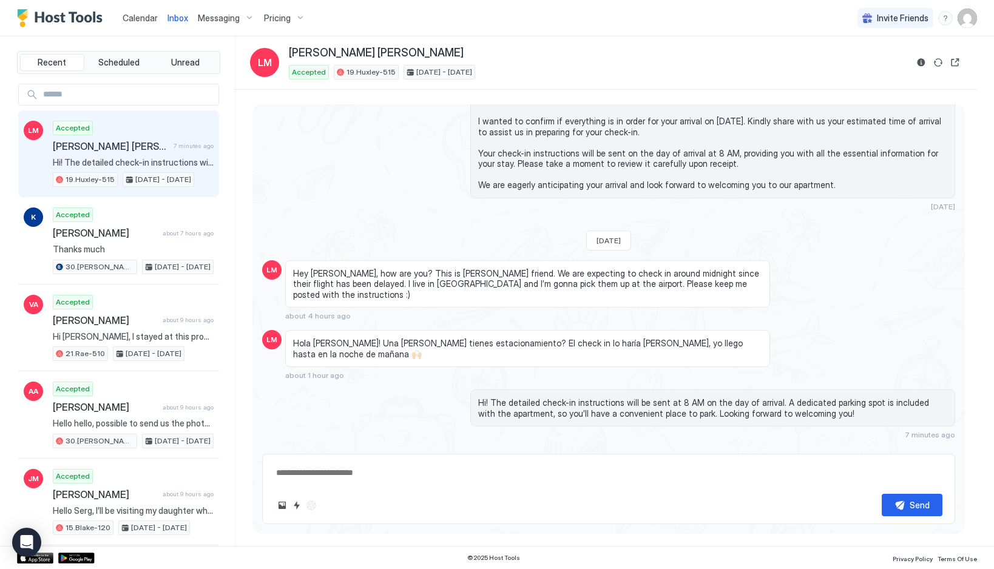
click at [134, 24] on div "Calendar" at bounding box center [140, 18] width 45 height 22
click at [133, 23] on link "Calendar" at bounding box center [140, 18] width 35 height 13
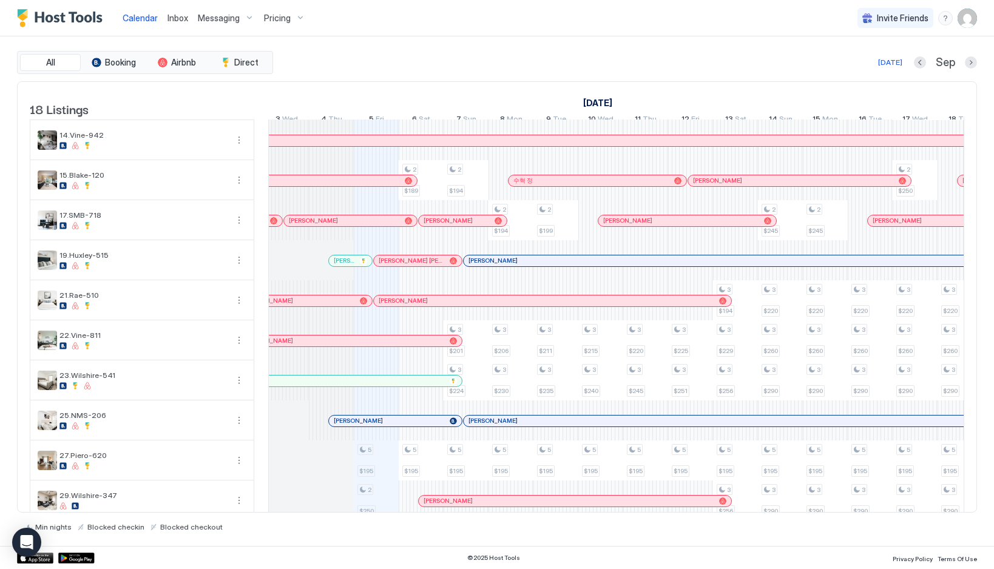
scroll to position [0, 589]
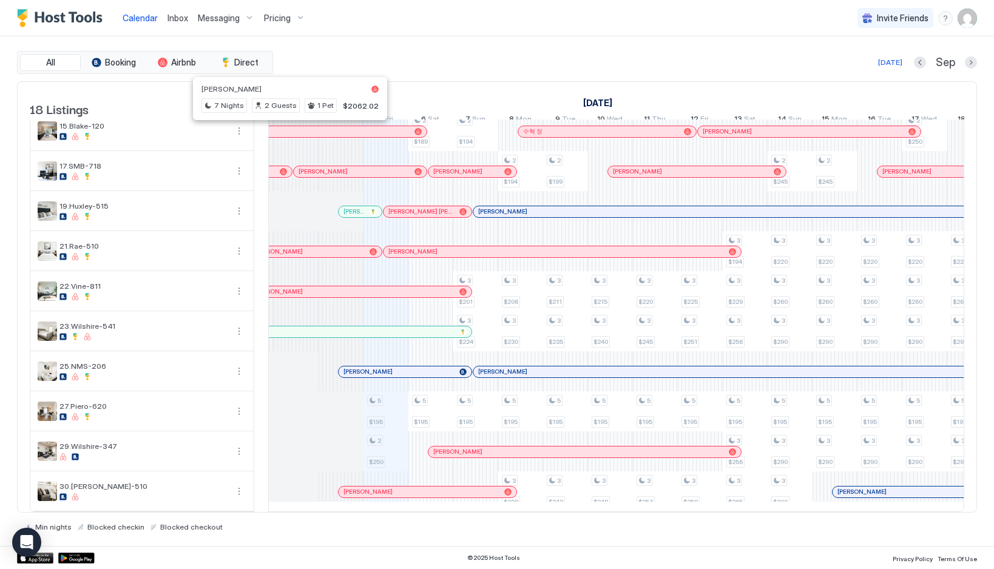
click at [178, 22] on span "Inbox" at bounding box center [178, 18] width 21 height 10
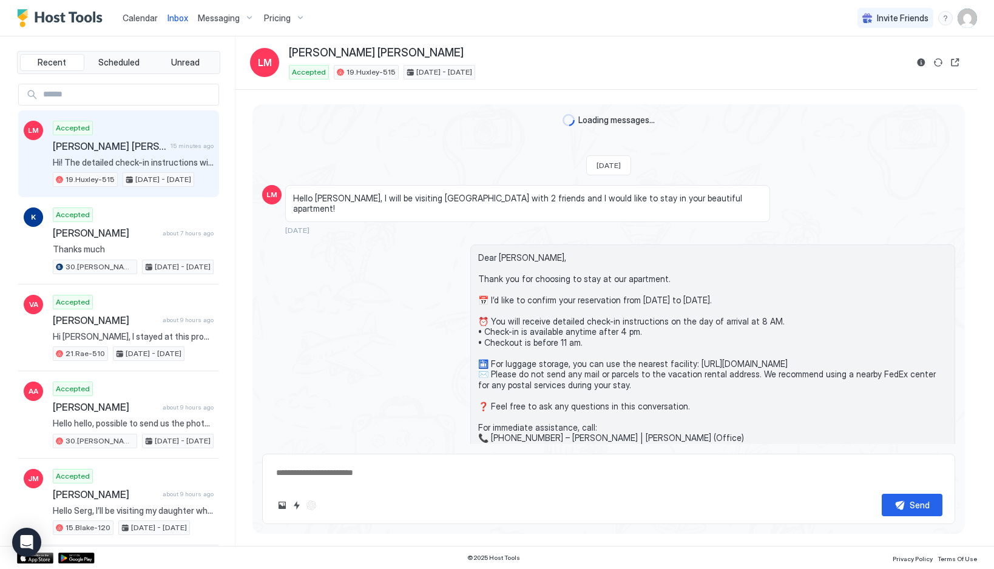
scroll to position [814, 0]
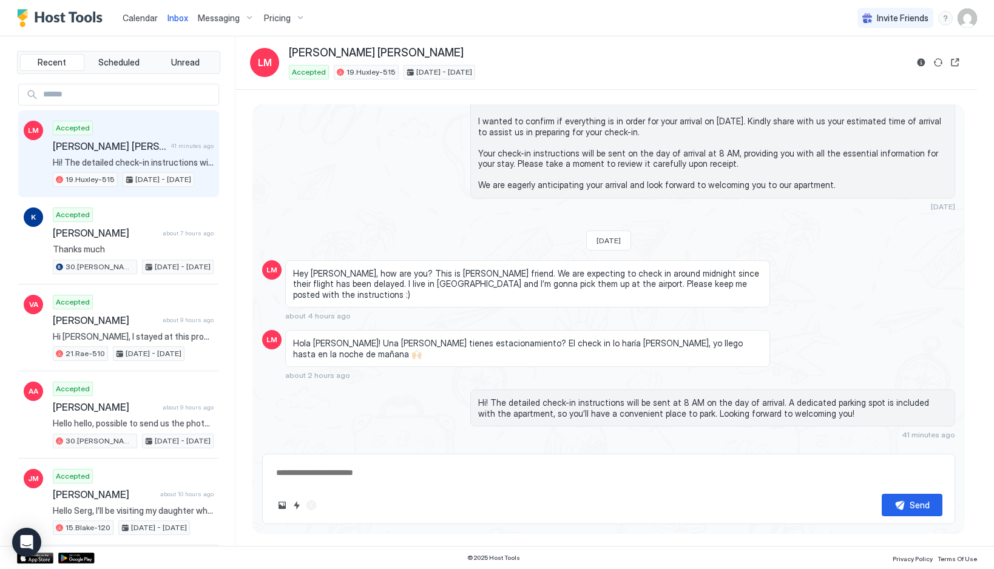
click at [143, 13] on span "Calendar" at bounding box center [140, 18] width 35 height 10
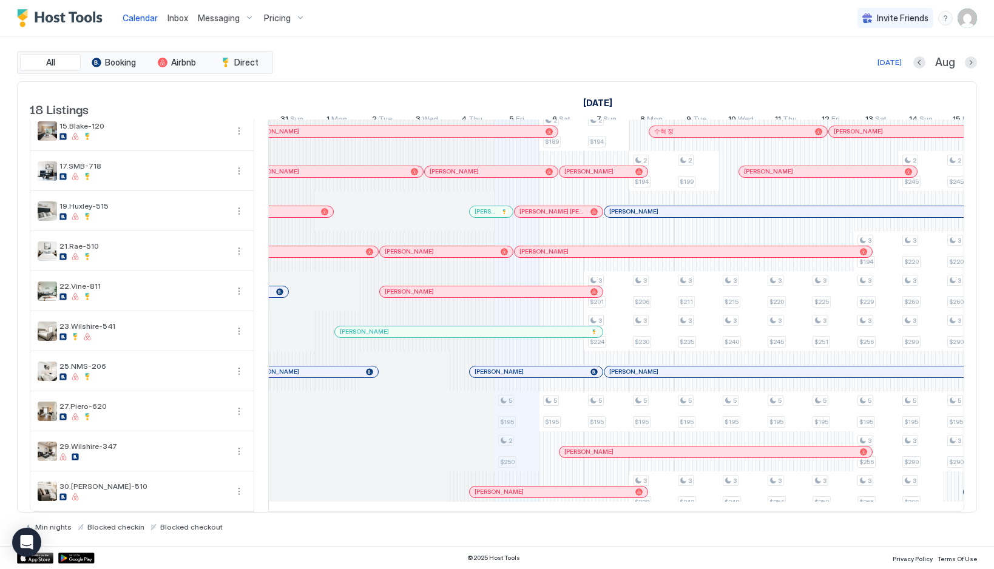
scroll to position [0, 471]
